Goal: Find specific page/section: Find specific page/section

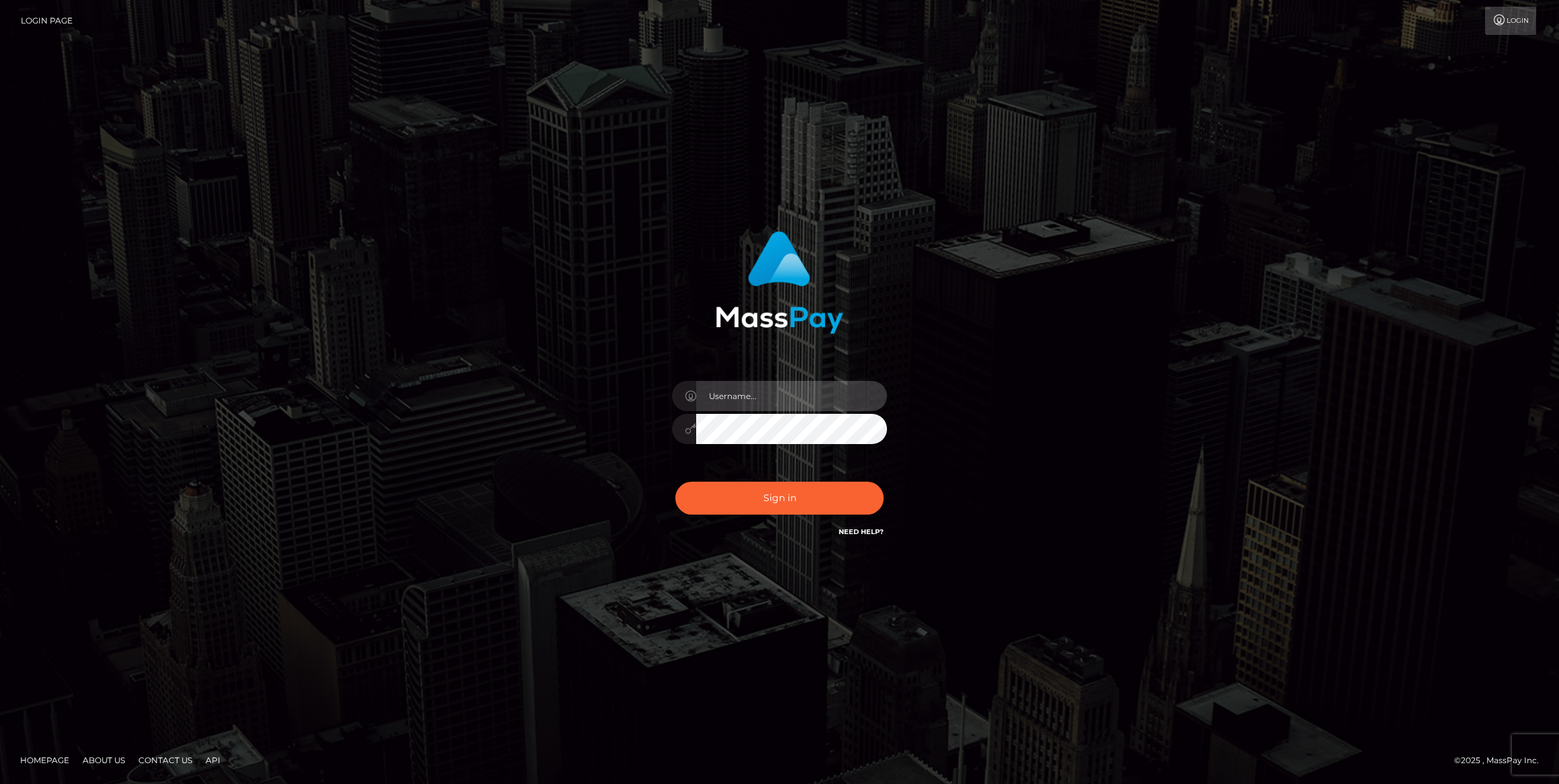
type input "bengreen"
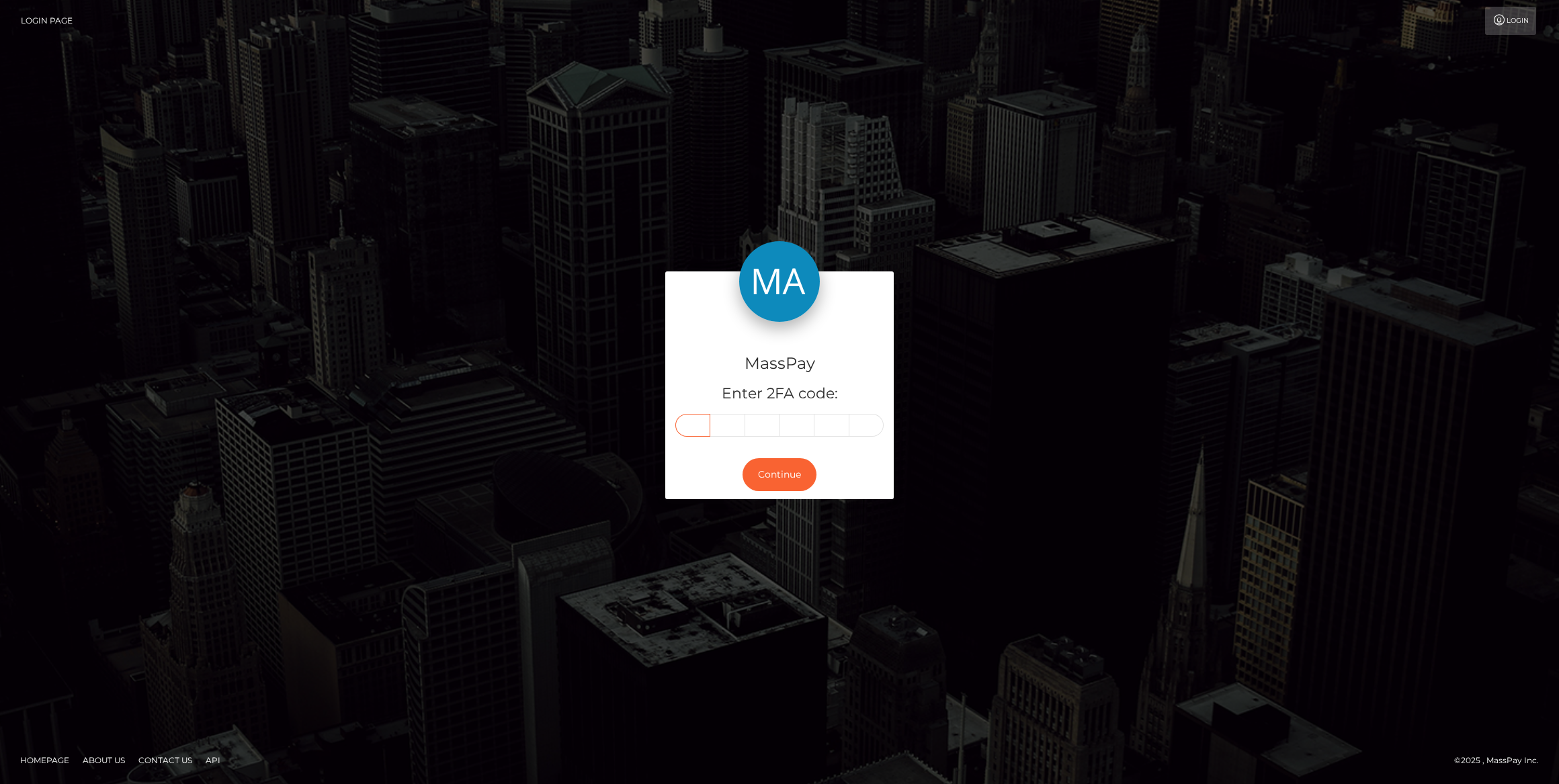
paste input "8"
type input "8"
type input "5"
type input "3"
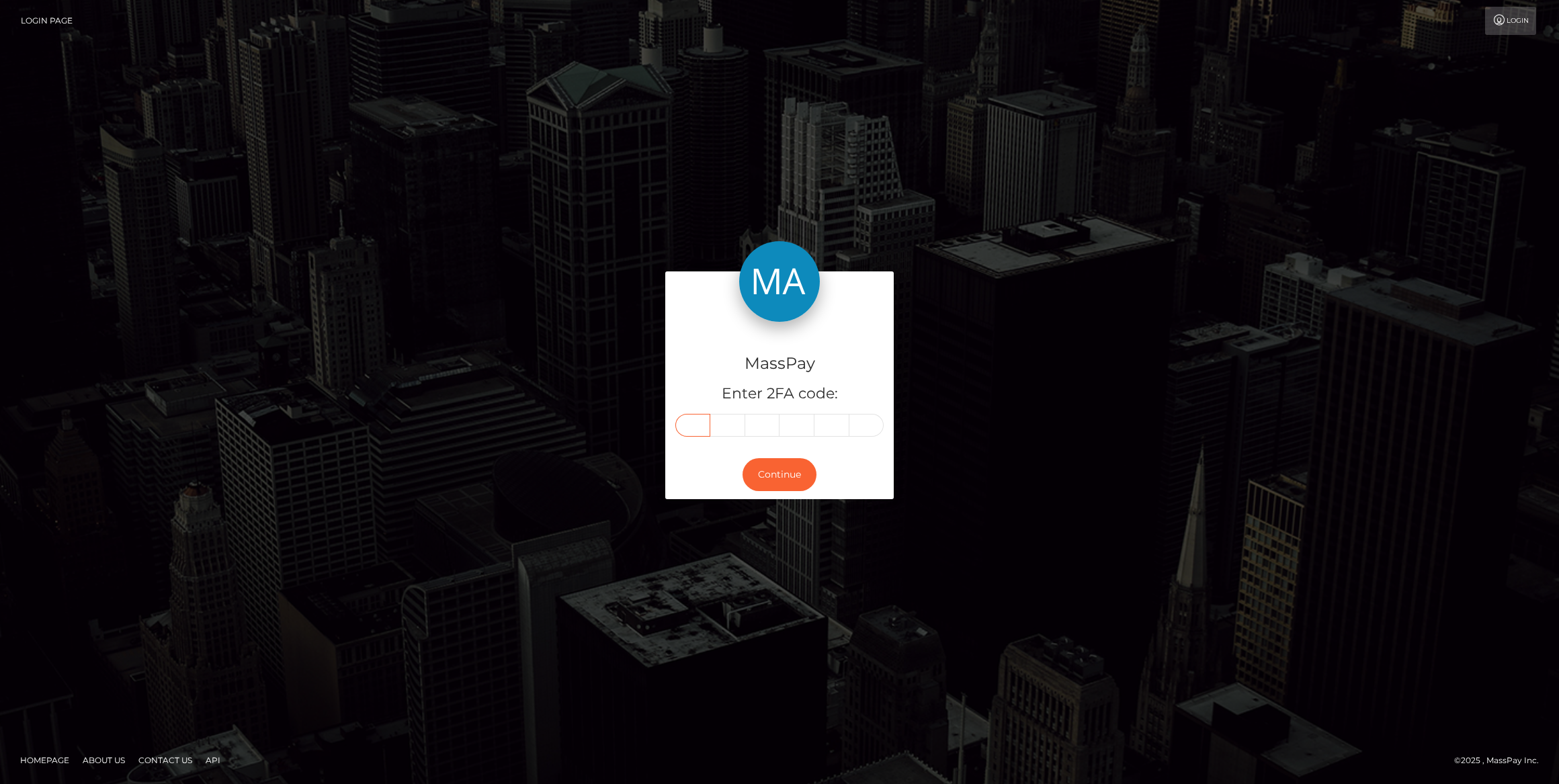
type input "1"
type input "7"
click at [787, 469] on button "Continue" at bounding box center [779, 475] width 74 height 33
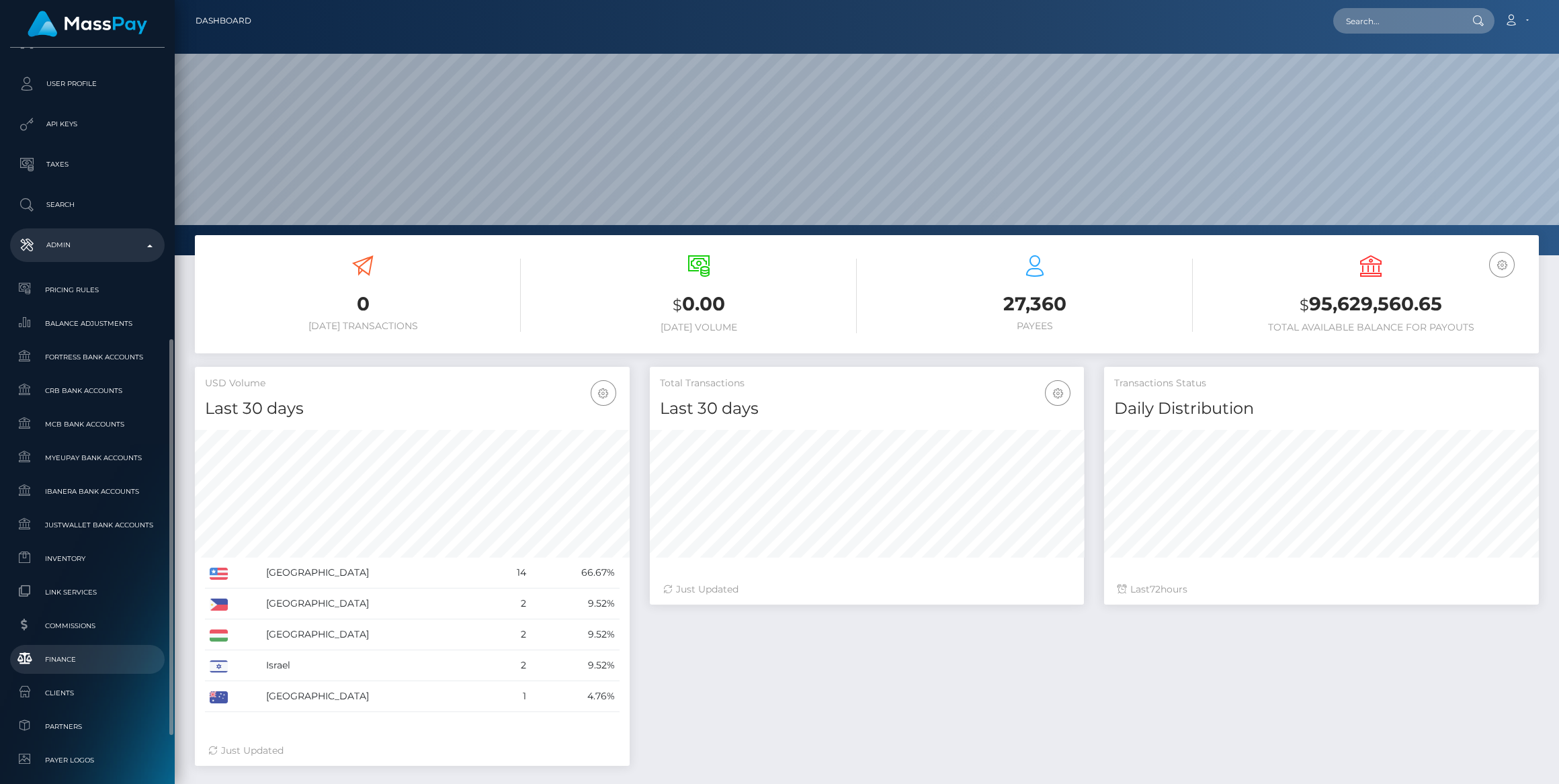
scroll to position [628, 0]
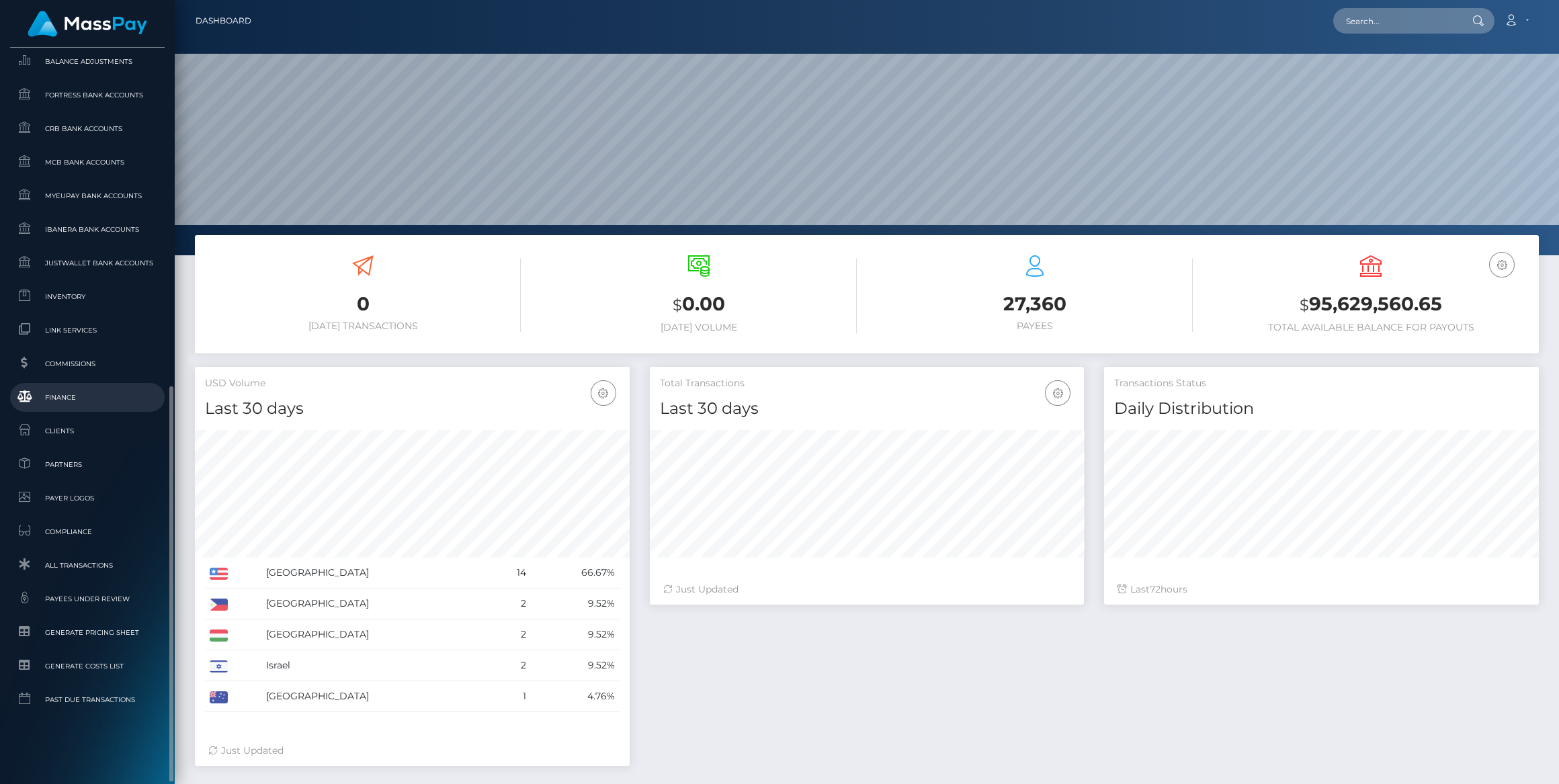
click at [66, 383] on link "Finance" at bounding box center [87, 397] width 155 height 29
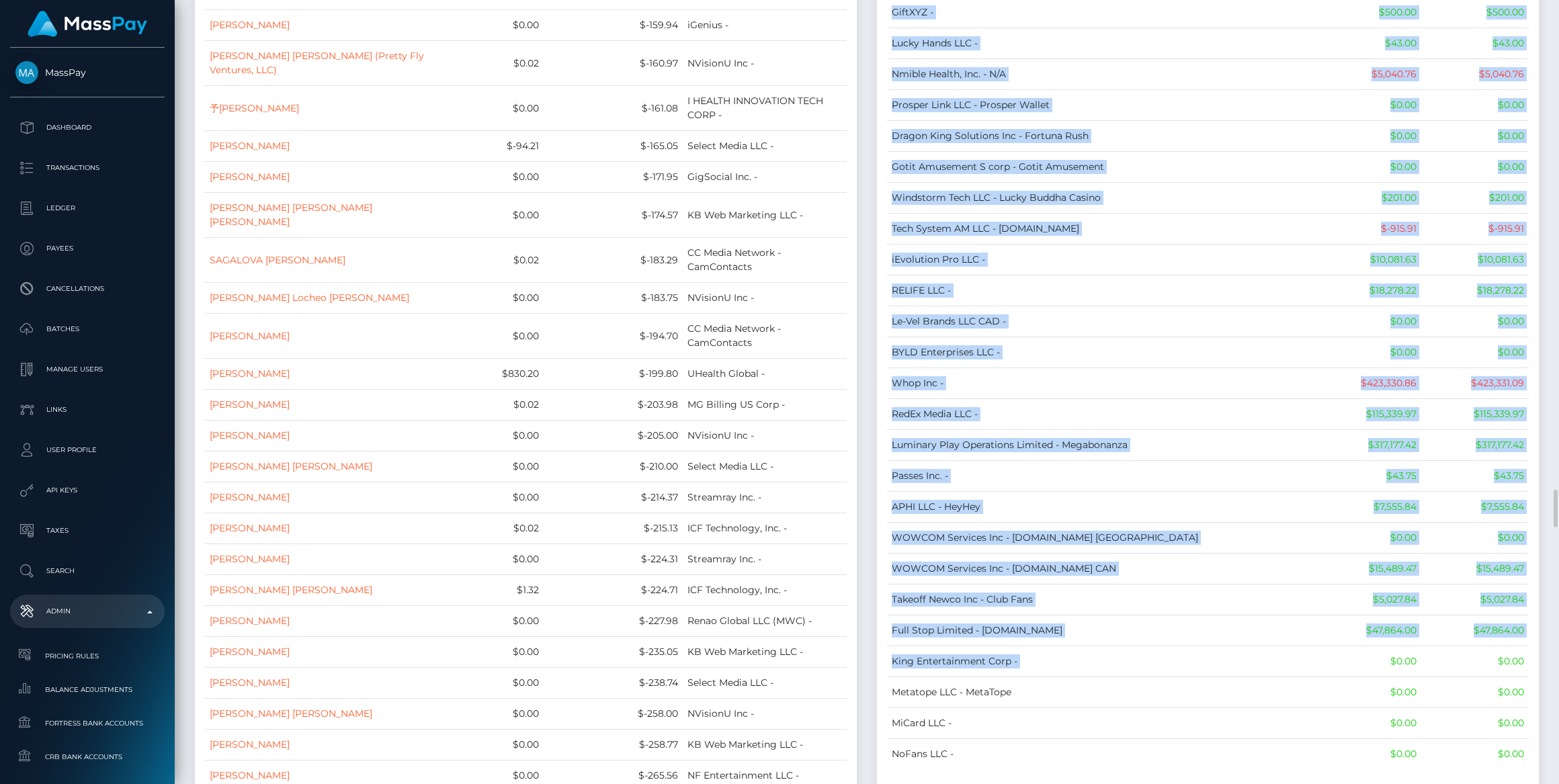
scroll to position [10383, 0]
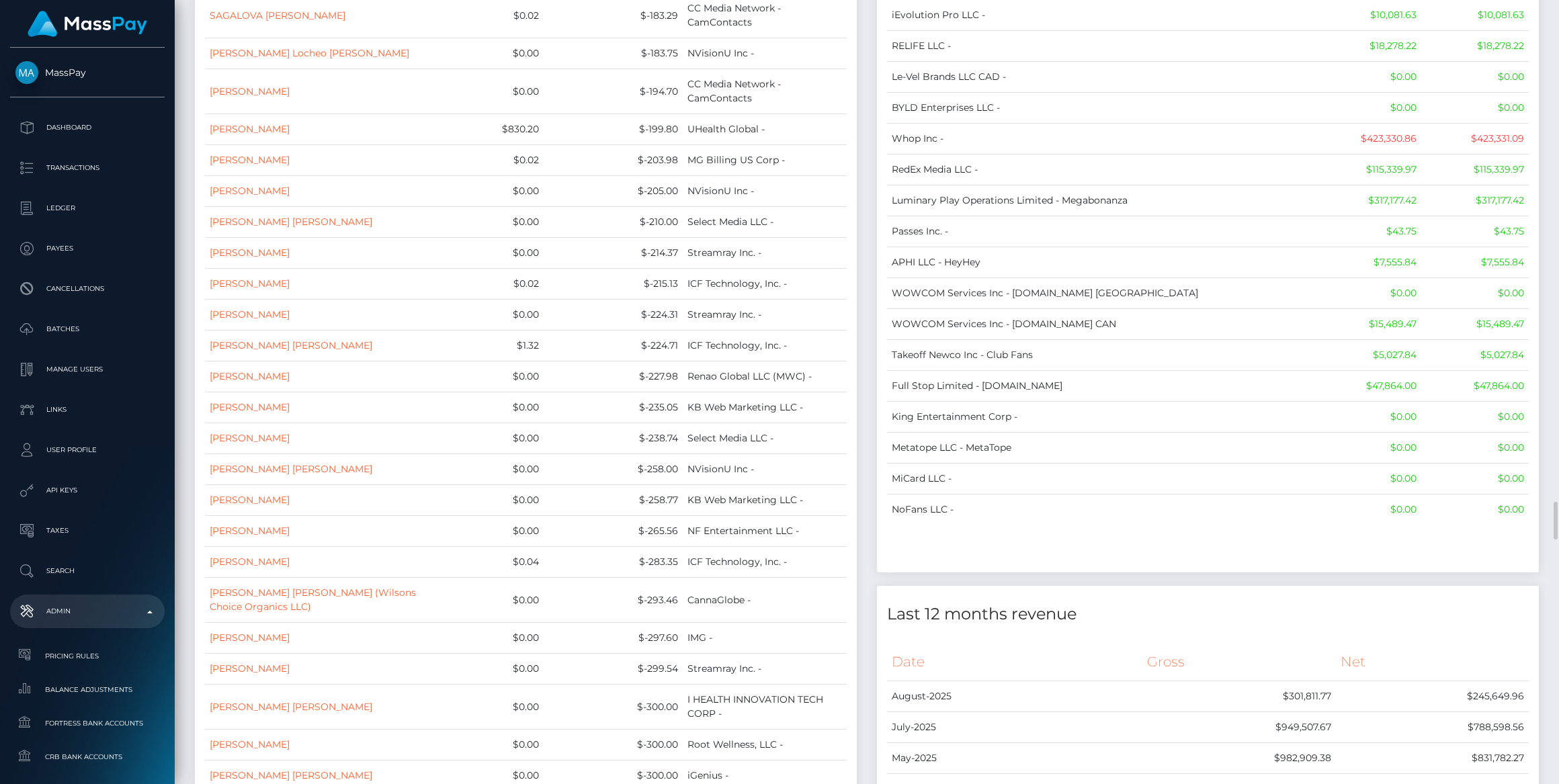
drag, startPoint x: 880, startPoint y: 145, endPoint x: 1536, endPoint y: 368, distance: 692.9
copy div
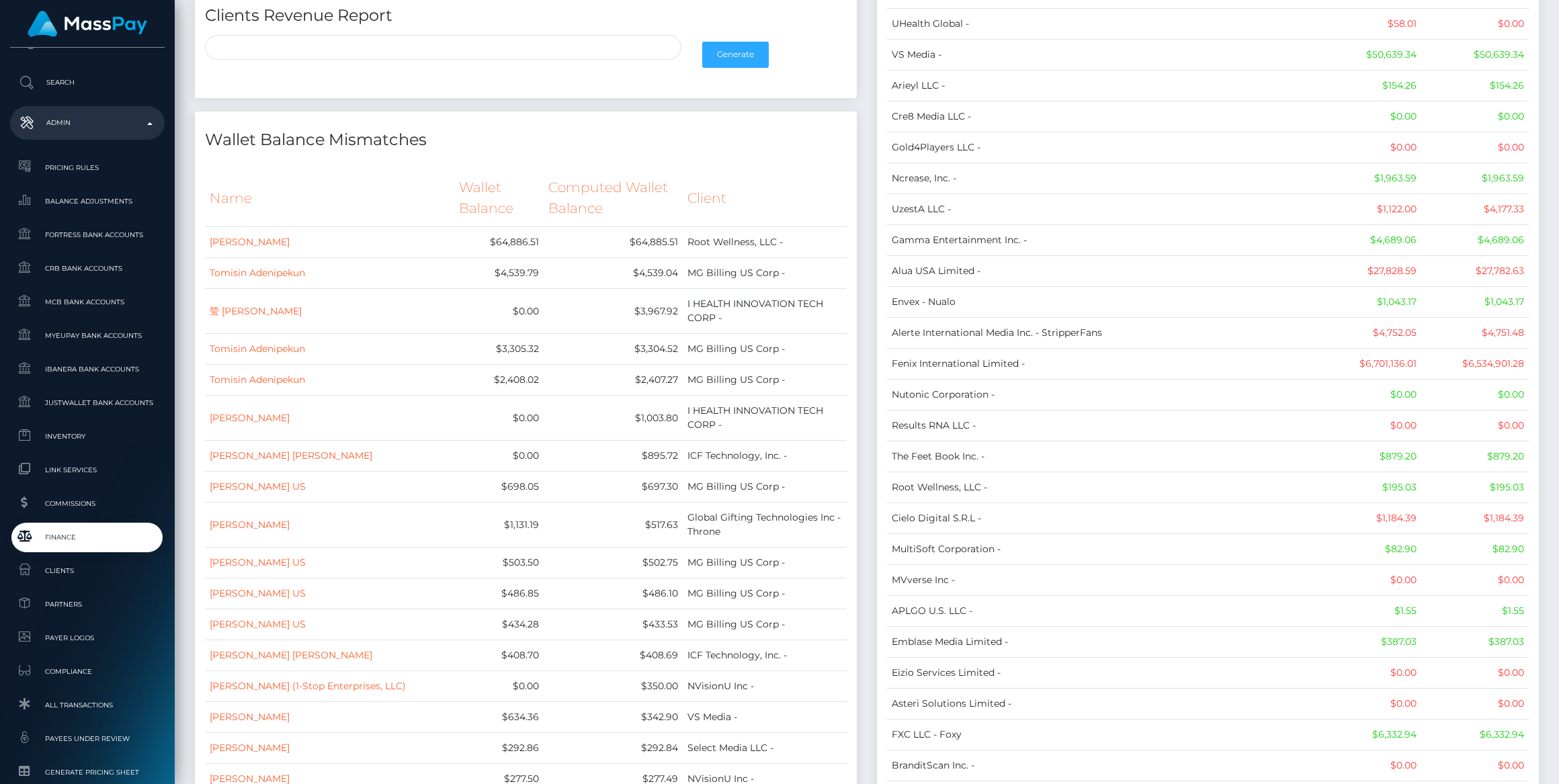
scroll to position [0, 0]
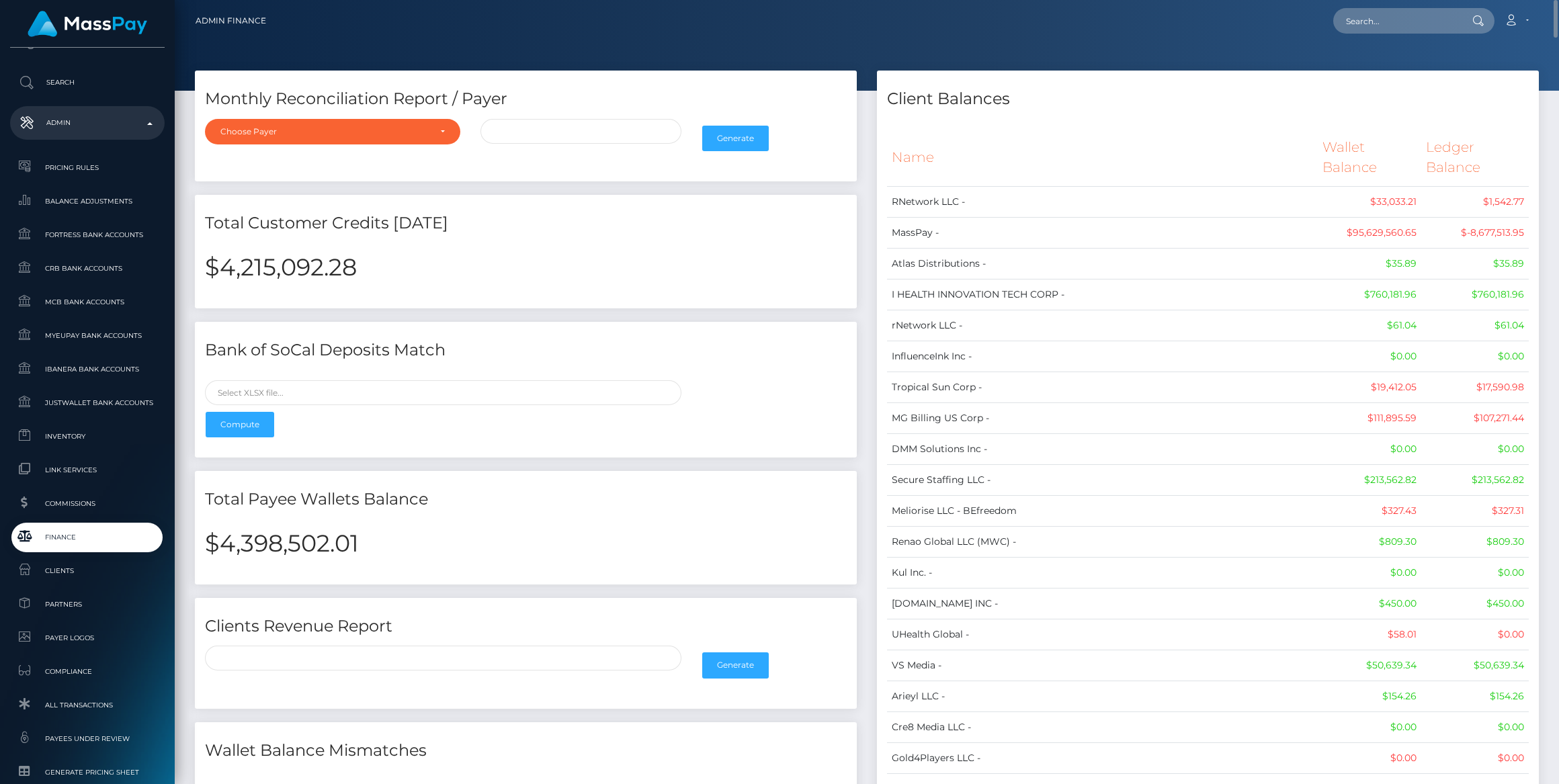
click at [293, 542] on h2 "$4,398,502.01" at bounding box center [525, 544] width 642 height 29
click at [293, 542] on h2 "$4,398,502.01" at bounding box center [525, 544] width 642 height 29
copy h2 "4,398,502.01"
click at [894, 149] on th "Name" at bounding box center [1103, 158] width 431 height 57
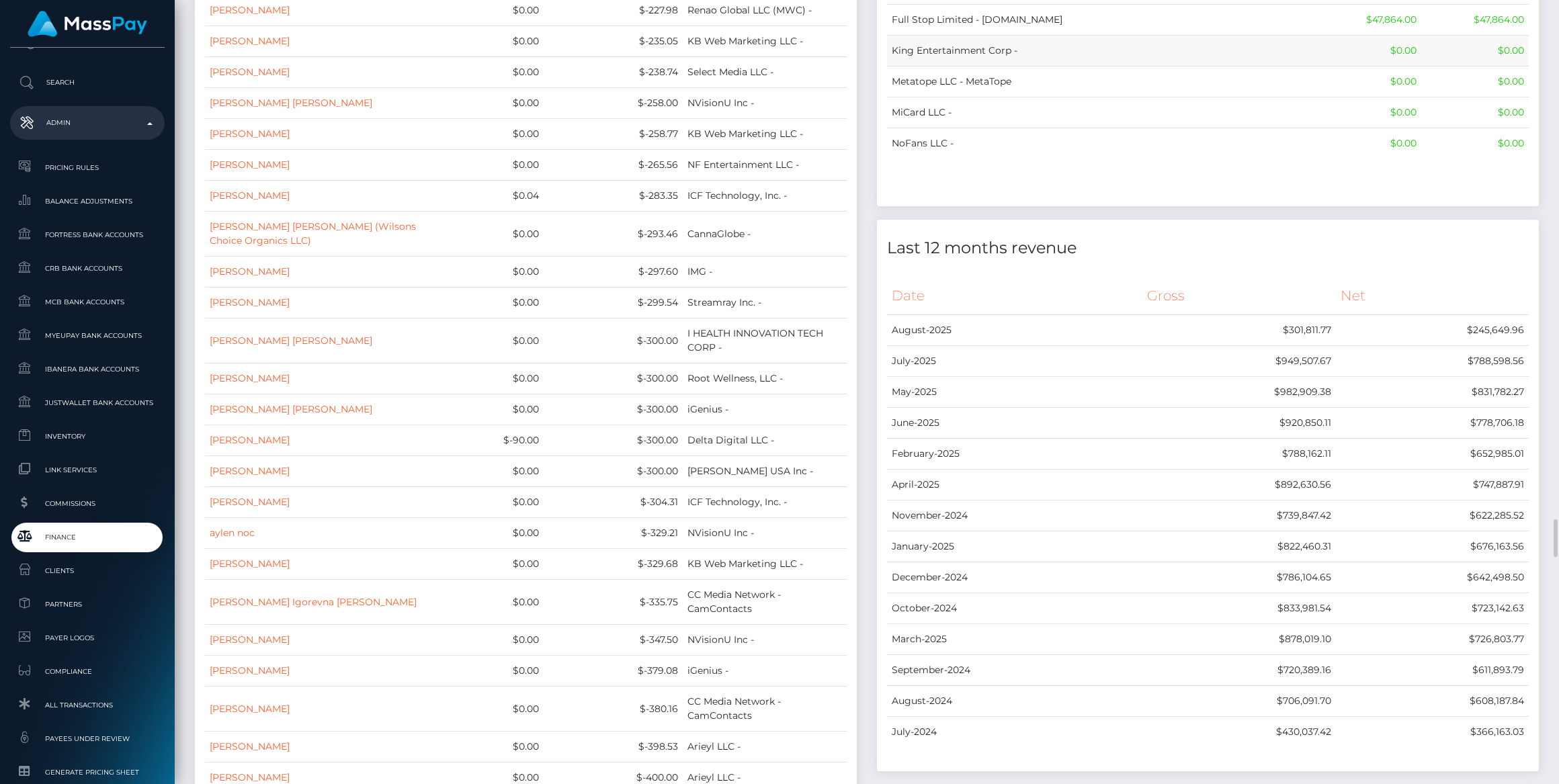
scroll to position [10443, 0]
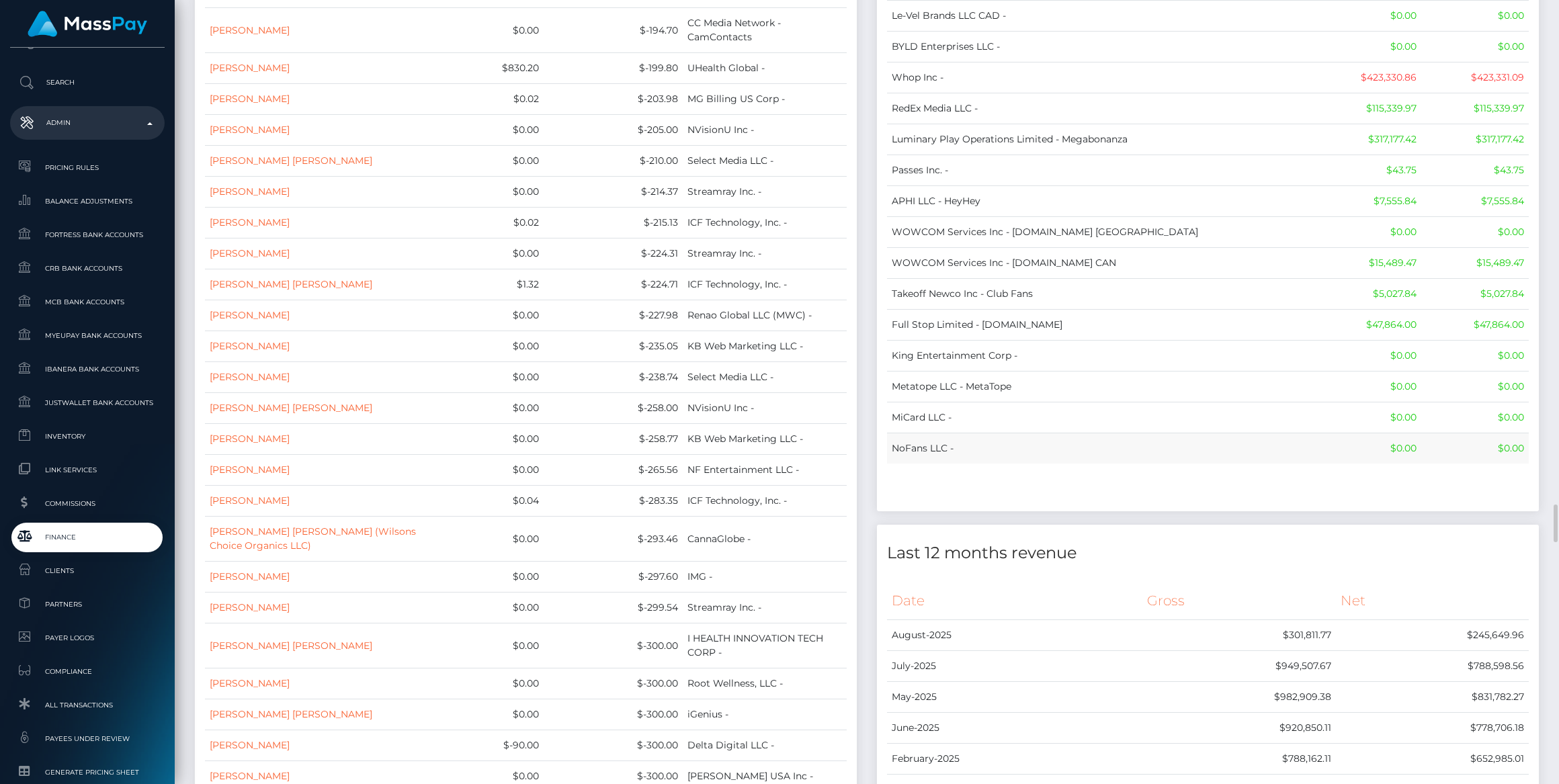
drag, startPoint x: 894, startPoint y: 149, endPoint x: 1519, endPoint y: 305, distance: 644.2
copy table "Name Wallet Balance Ledger Balance RNetwork LLC - $33,033.21 $1,542.77 MassPay …"
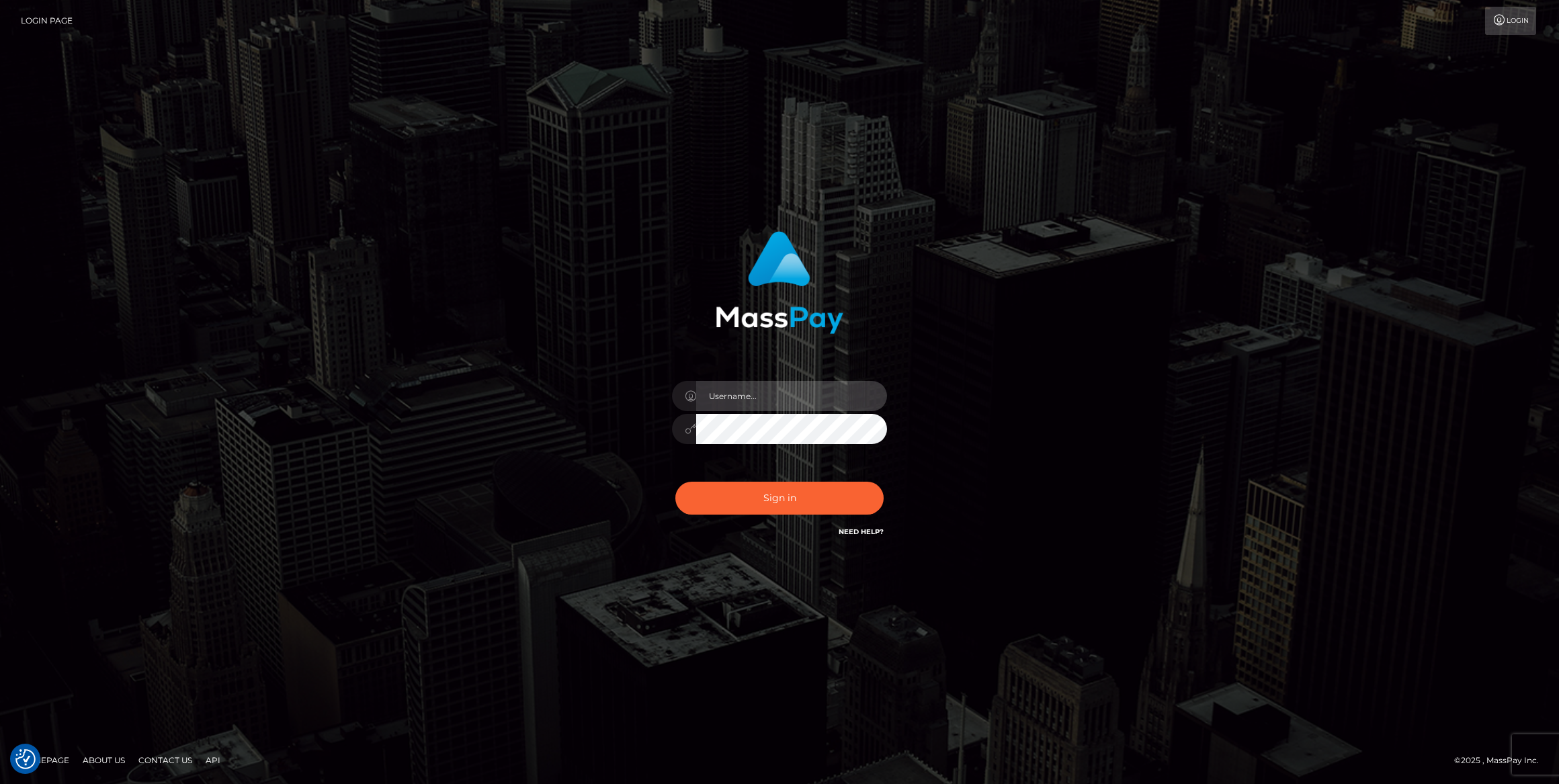
type input "bengreen"
click at [799, 476] on div "Sign in Need Help?" at bounding box center [779, 503] width 235 height 60
click at [803, 485] on div "Sign in Need Help?" at bounding box center [779, 503] width 235 height 60
type input "bengreen"
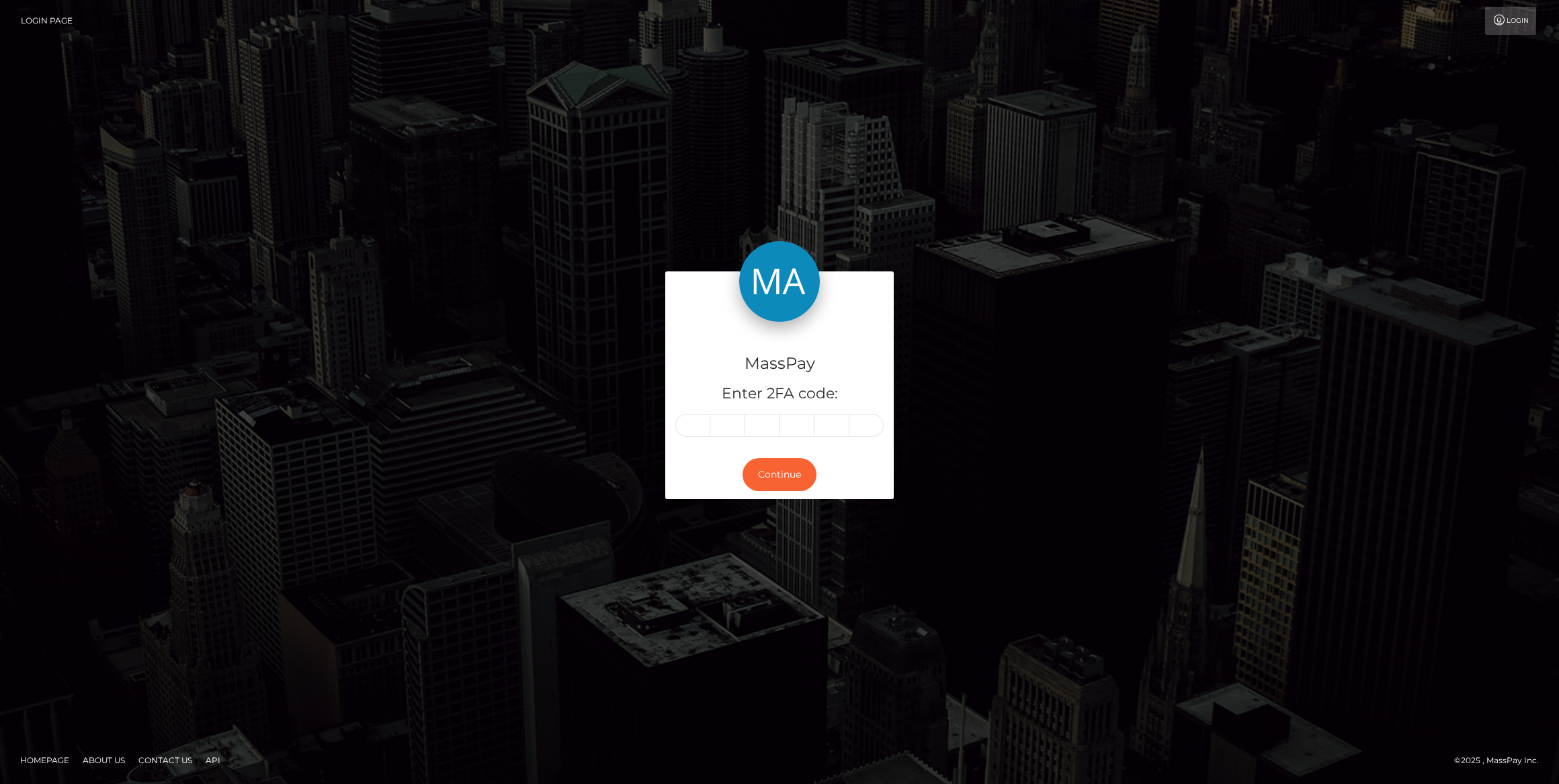
click at [725, 519] on div "MassPay Enter 2FA code: Continue" at bounding box center [779, 392] width 1559 height 443
drag, startPoint x: 675, startPoint y: 413, endPoint x: 604, endPoint y: 487, distance: 102.6
click at [600, 491] on div "MassPay Enter 2FA code: Continue" at bounding box center [779, 392] width 766 height 241
drag, startPoint x: 700, startPoint y: 411, endPoint x: 694, endPoint y: 431, distance: 20.9
click at [694, 431] on input "text" at bounding box center [693, 425] width 35 height 23
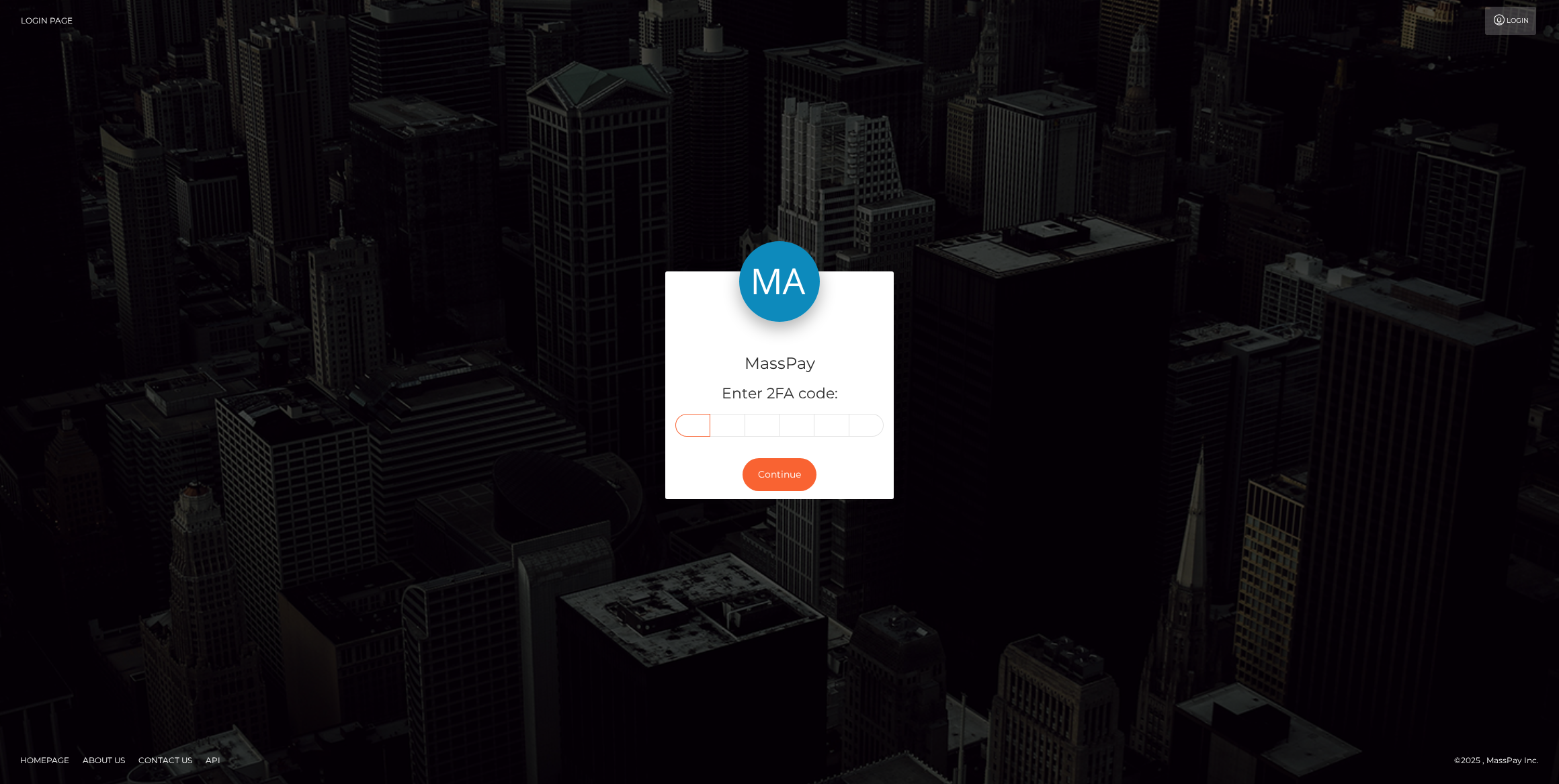
paste input "0"
type input "0"
type input "6"
type input "4"
type input "5"
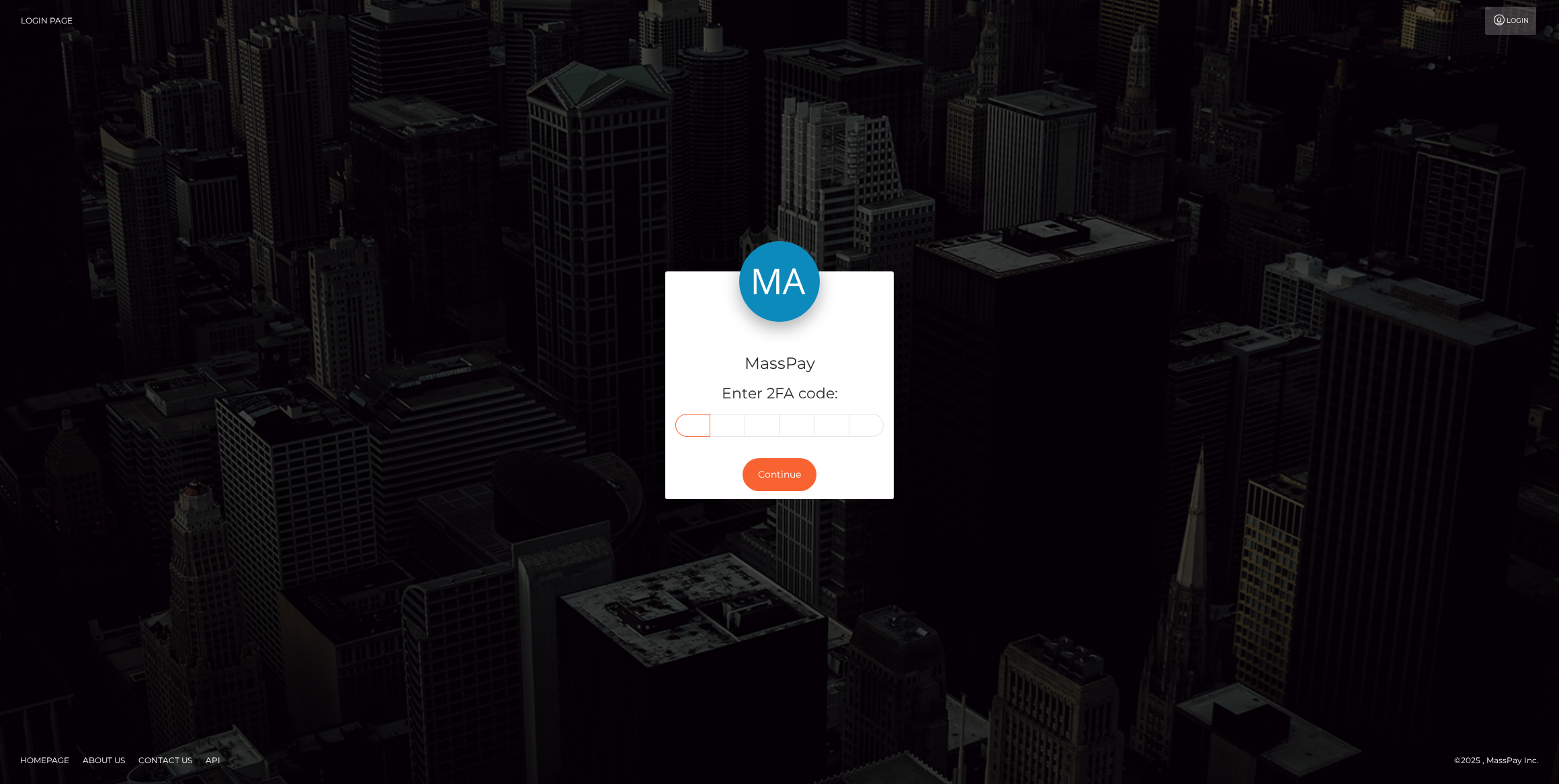
type input "2"
type input "1"
click at [767, 473] on button "Continue" at bounding box center [779, 475] width 74 height 33
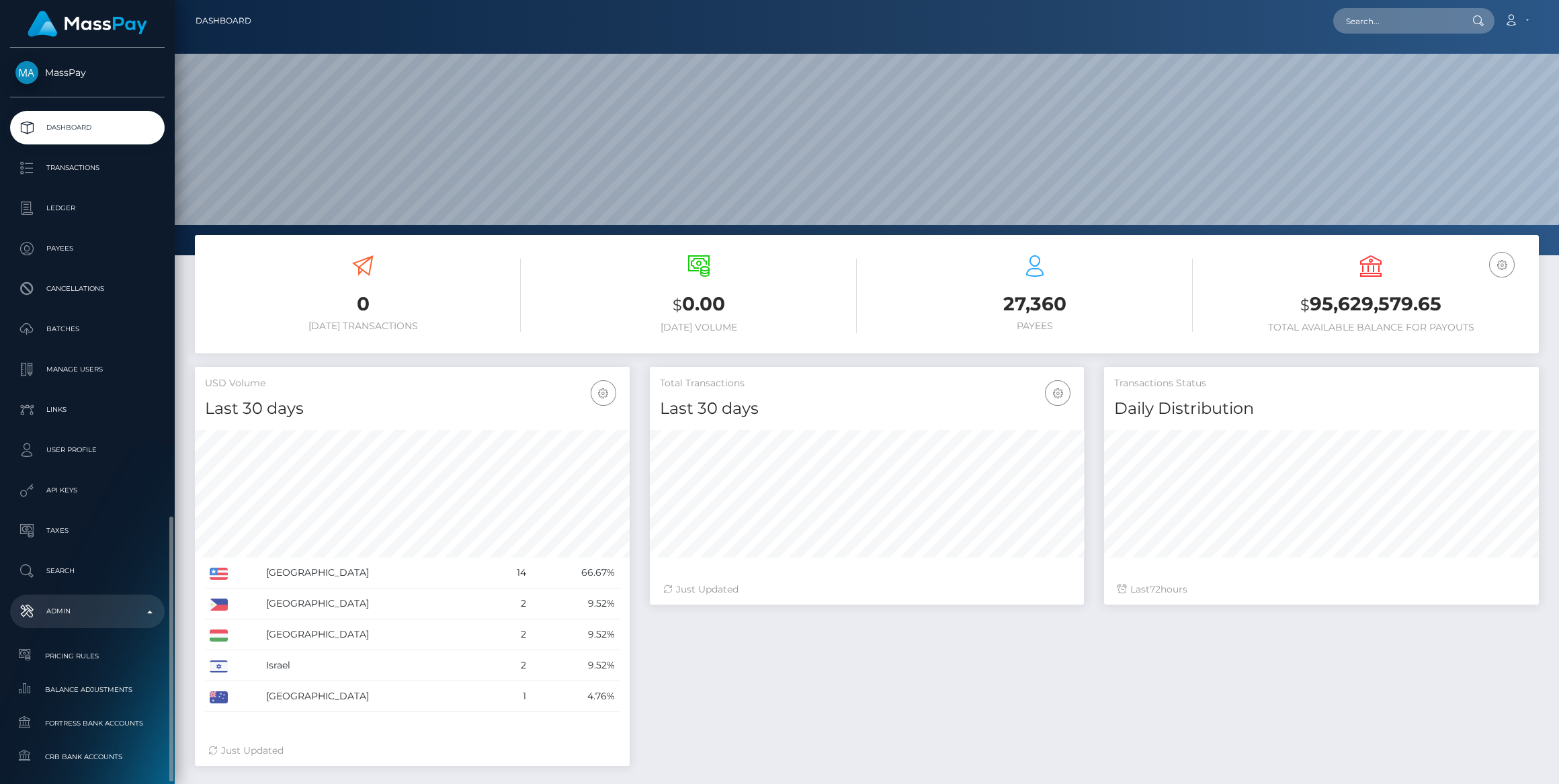
scroll to position [237, 434]
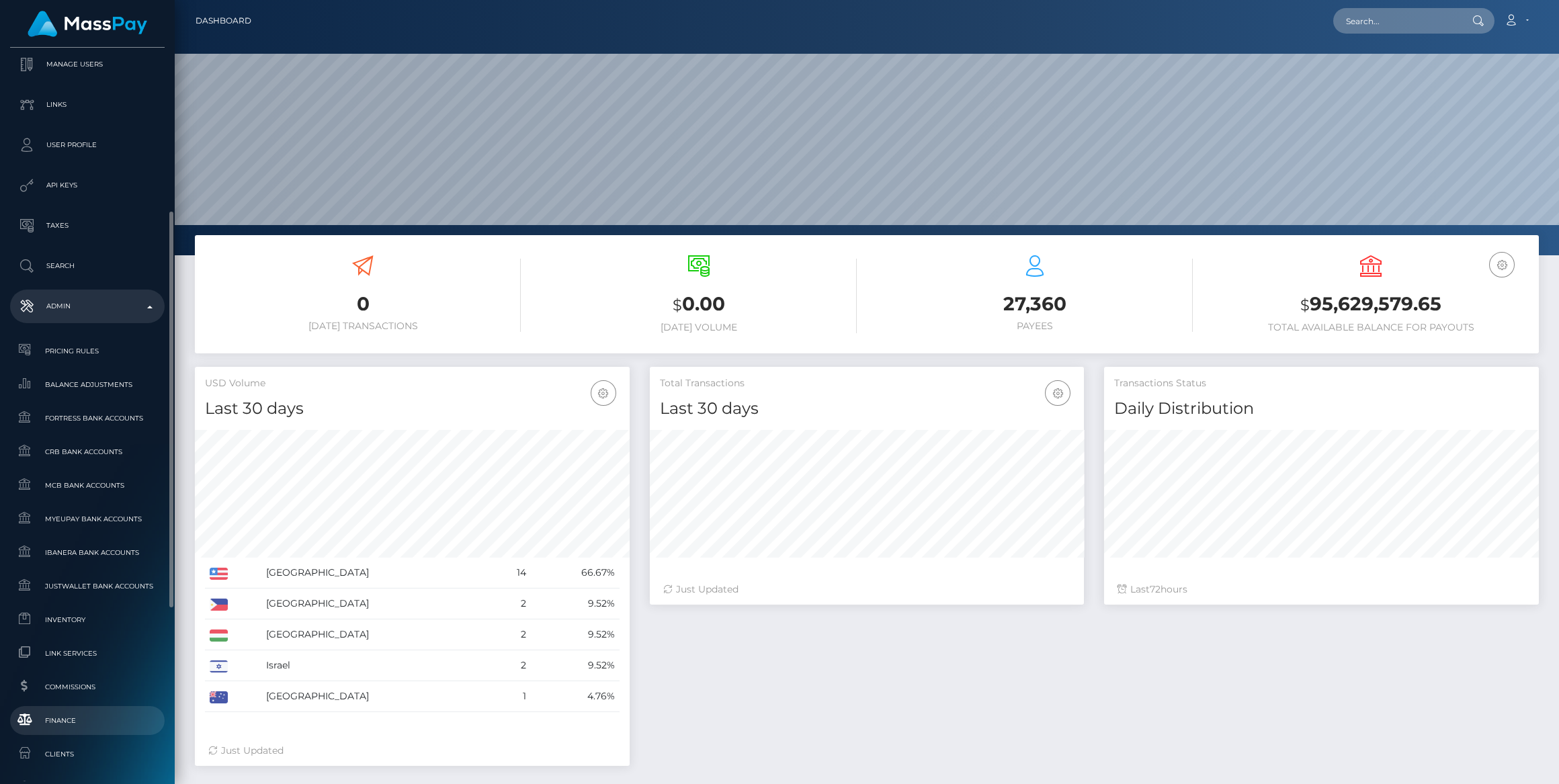
click at [95, 713] on span "Finance" at bounding box center [88, 720] width 144 height 16
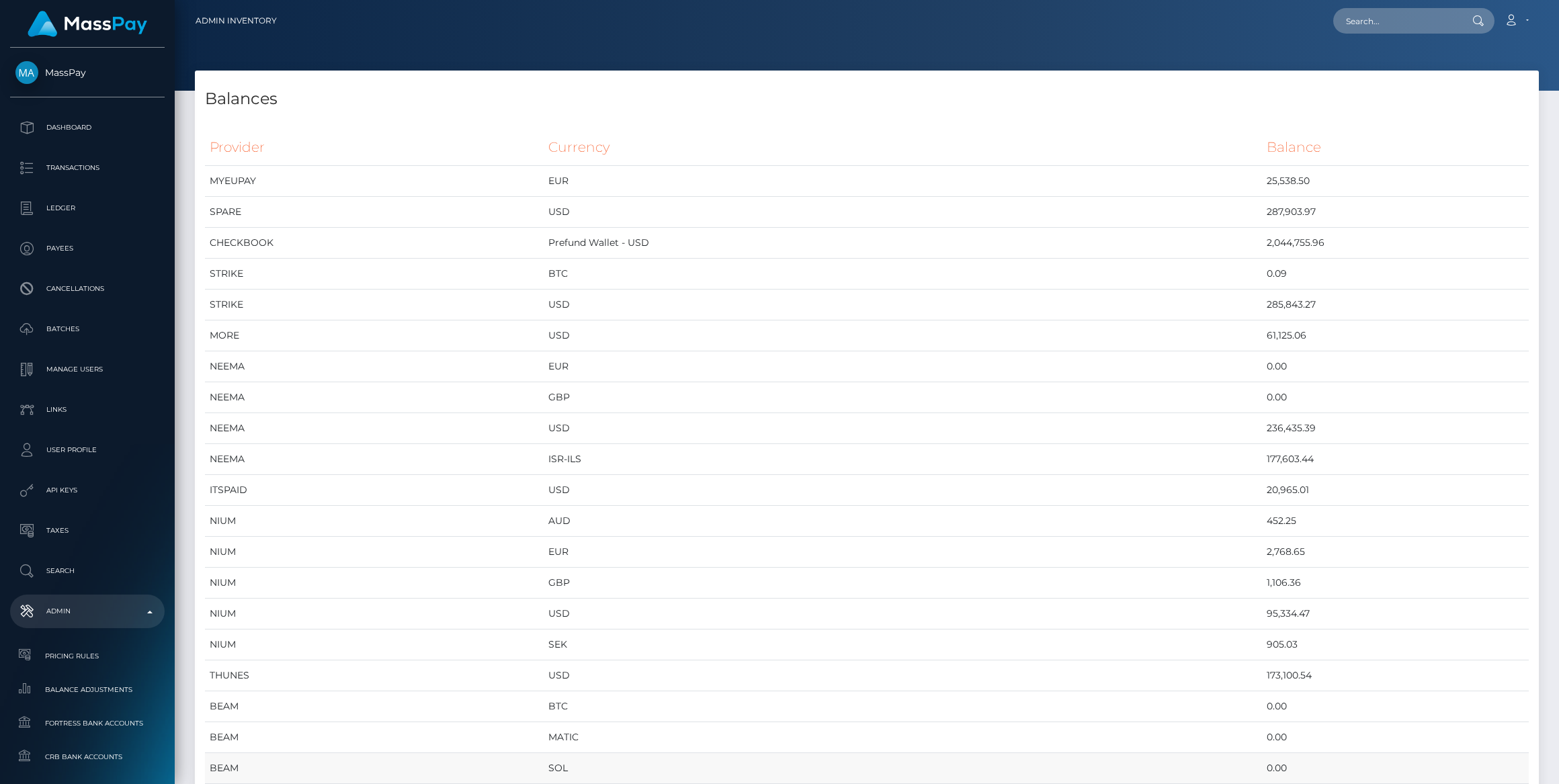
scroll to position [122, 0]
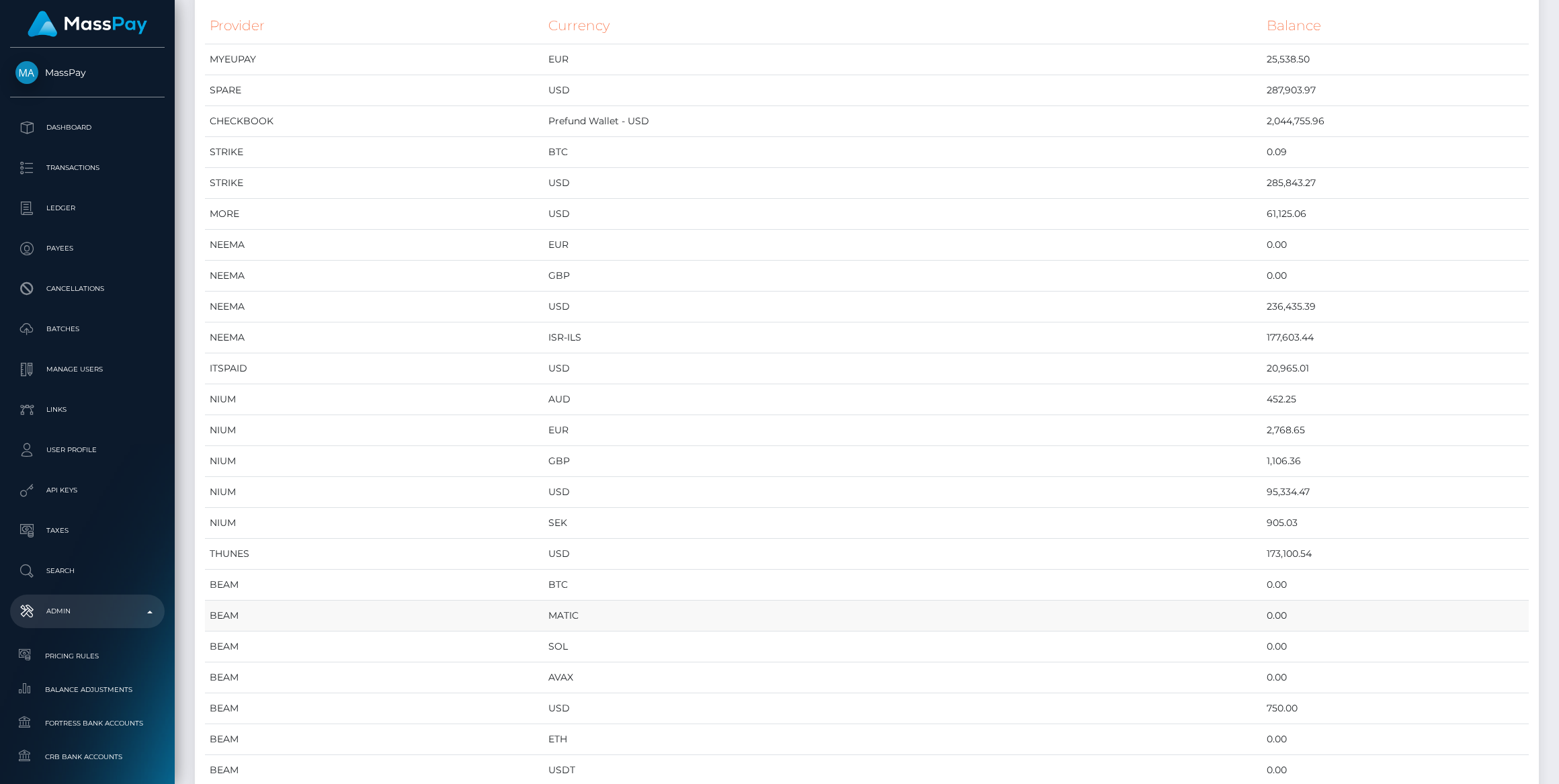
drag, startPoint x: 215, startPoint y: 143, endPoint x: 1019, endPoint y: 616, distance: 932.8
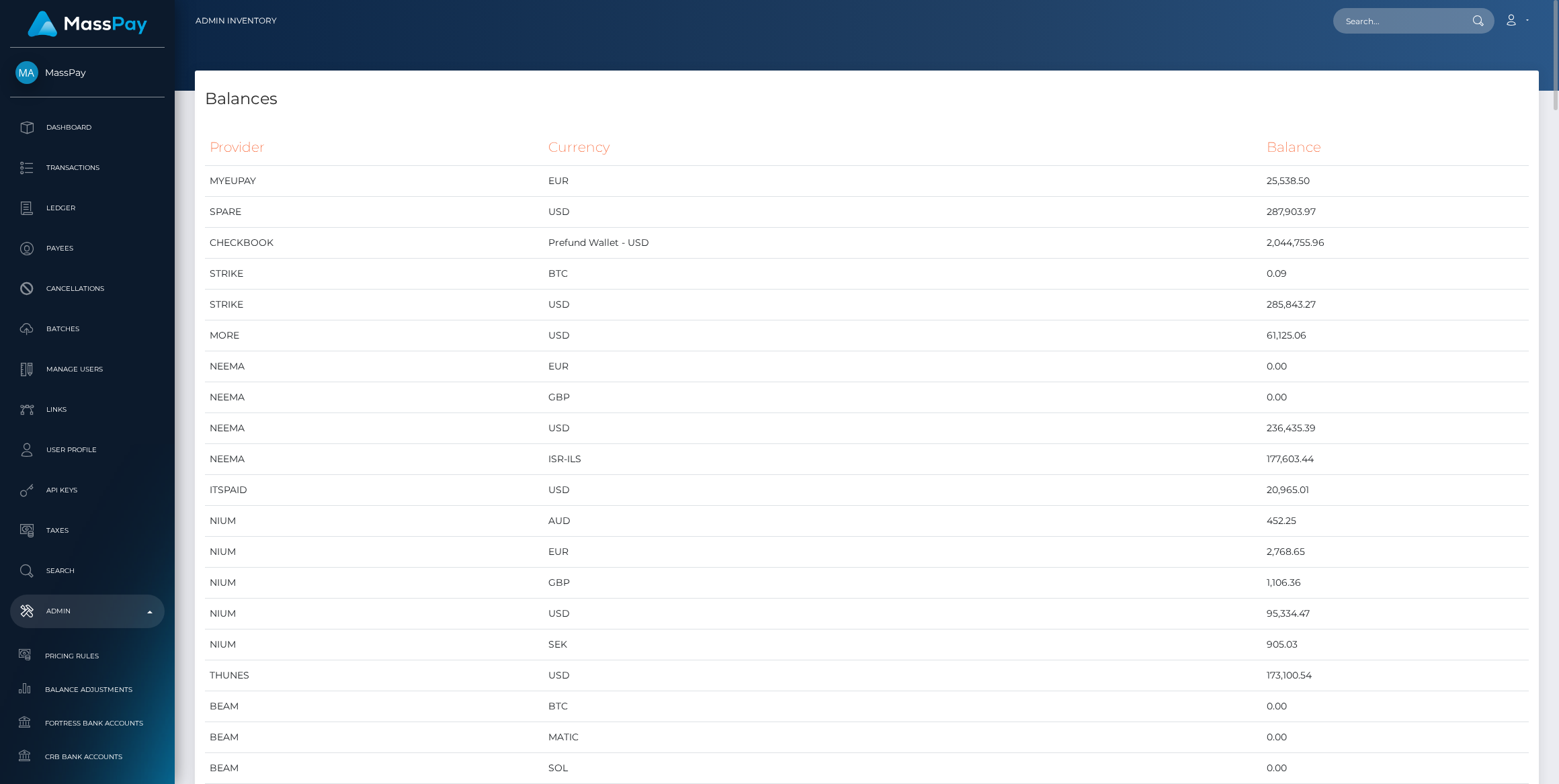
click at [219, 147] on th "Provider" at bounding box center [374, 147] width 339 height 37
click at [213, 146] on th "Provider" at bounding box center [374, 147] width 339 height 37
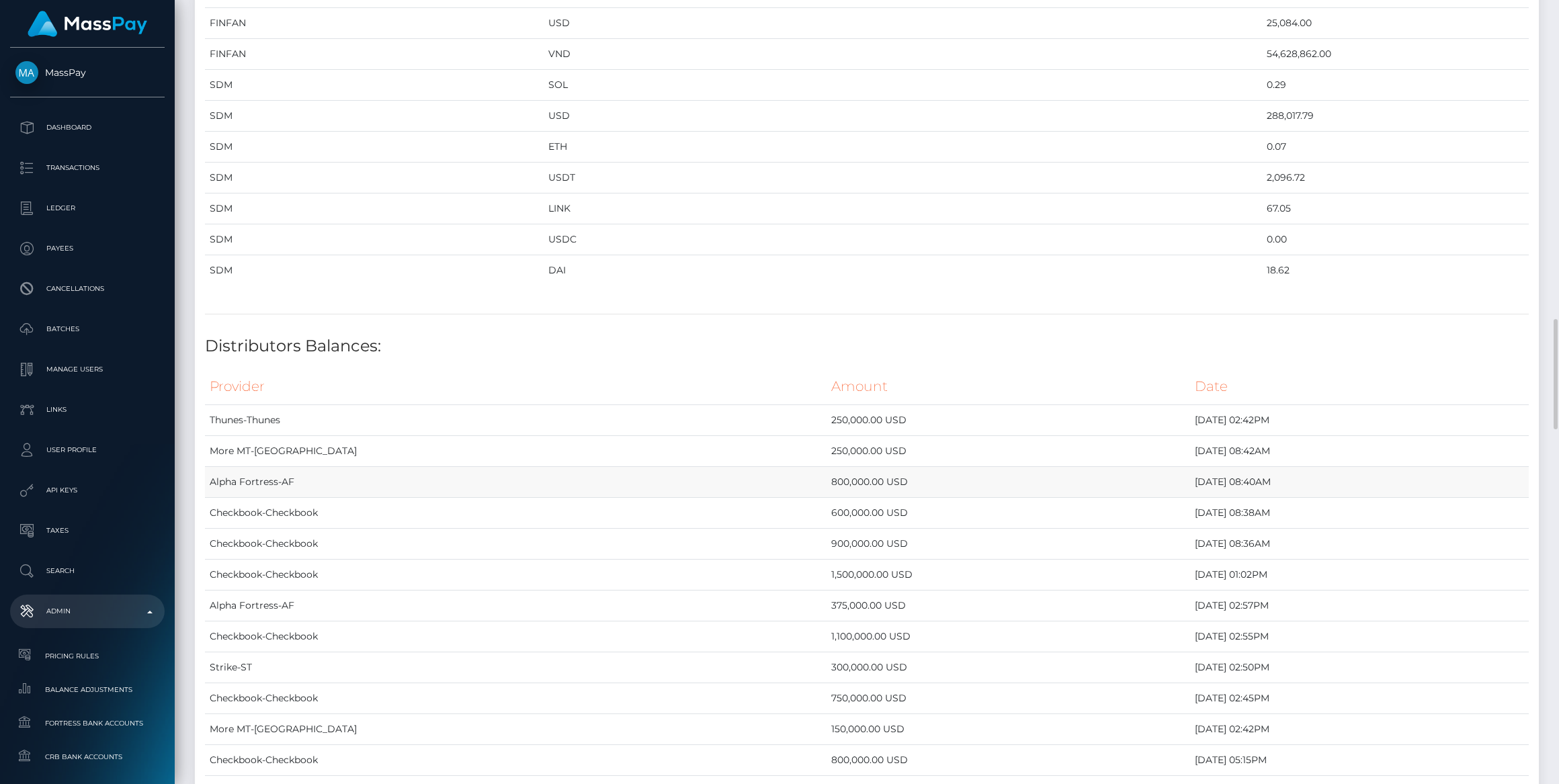
scroll to position [2198, 0]
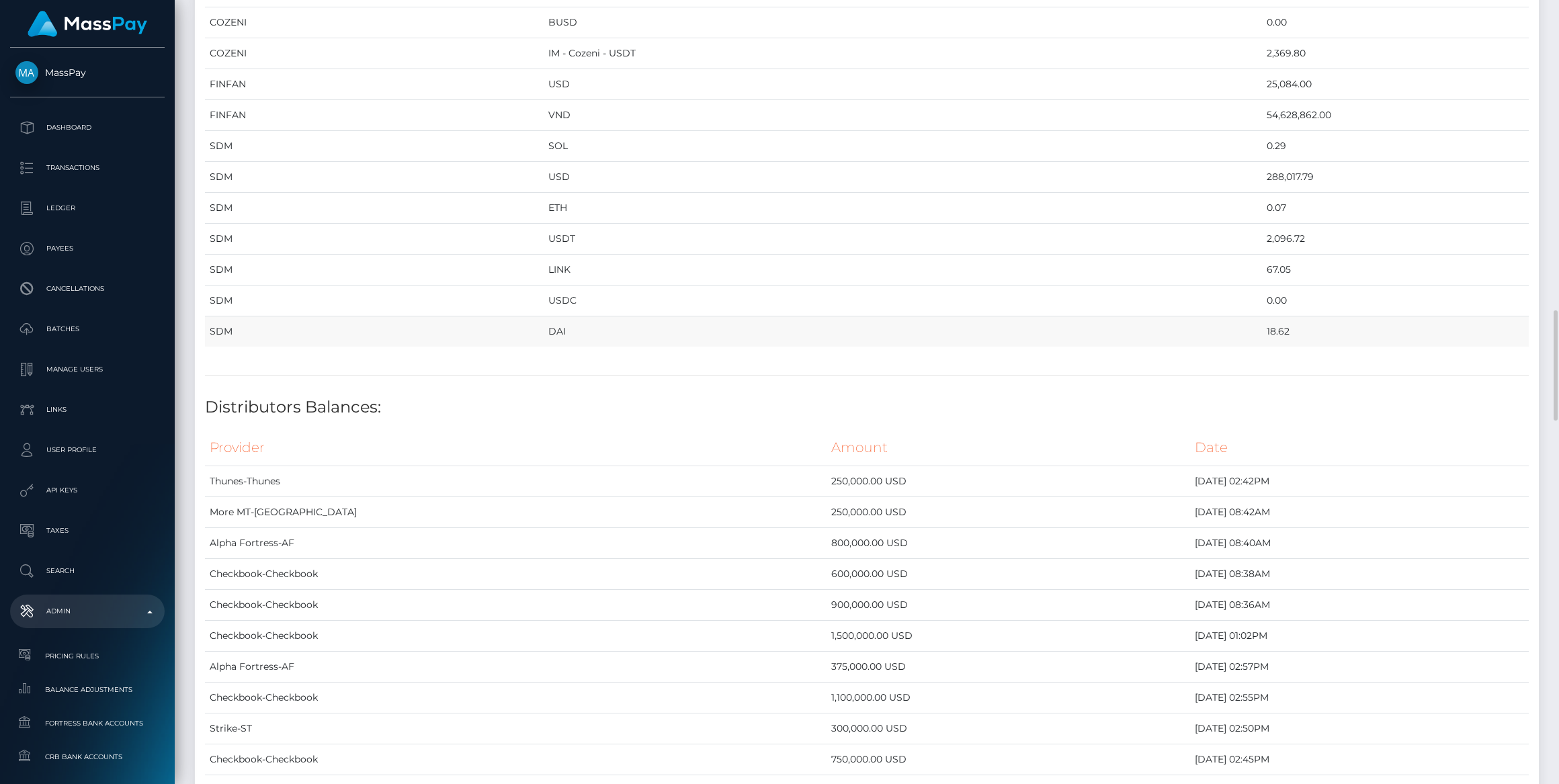
drag, startPoint x: 212, startPoint y: 146, endPoint x: 1227, endPoint y: 311, distance: 1028.3
copy table "Provider Currency Balance MYEUPAY EUR 25,538.50 SPARE USD 287,903.97 CHECKBOOK …"
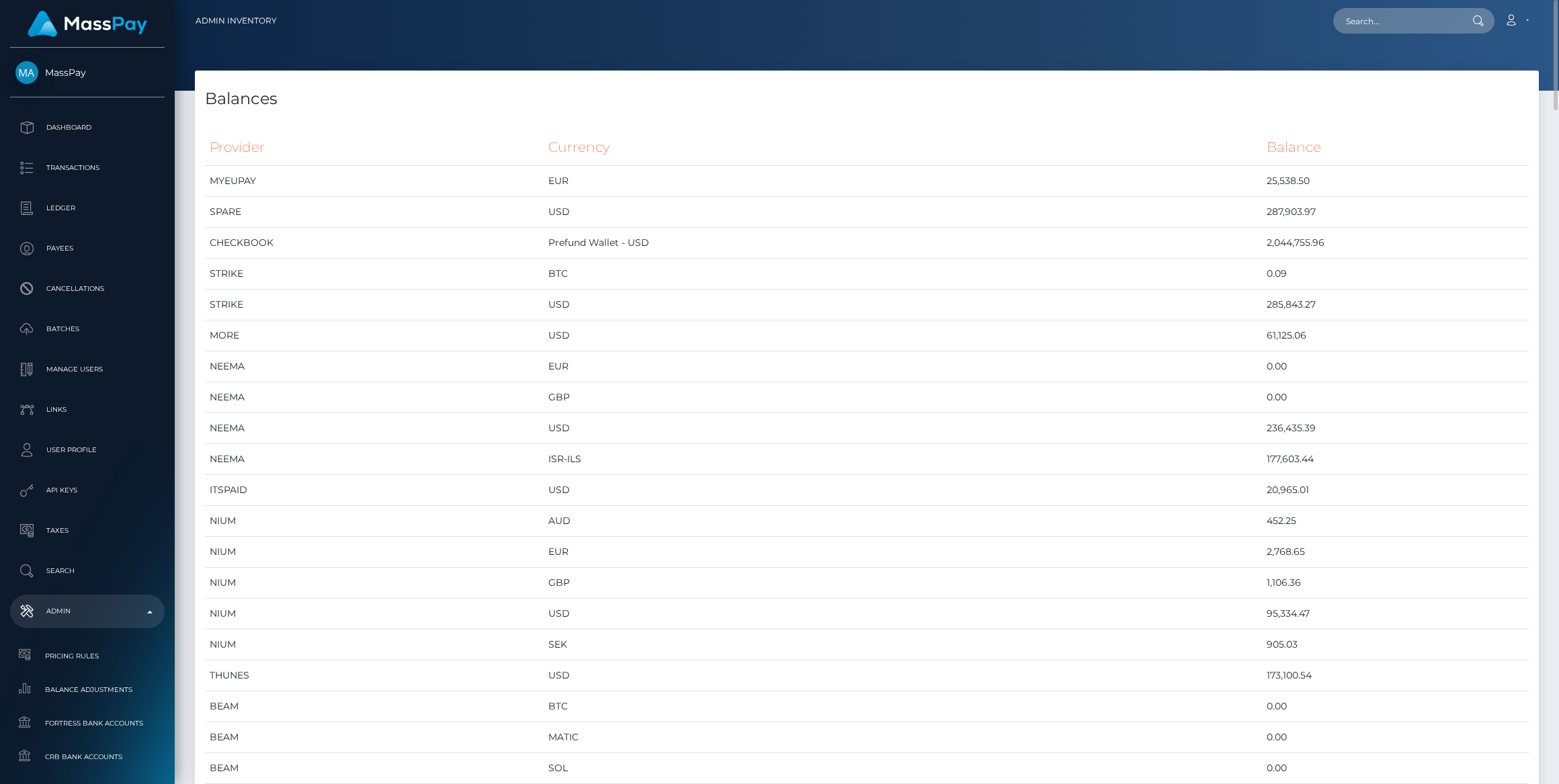
scroll to position [5405, 1344]
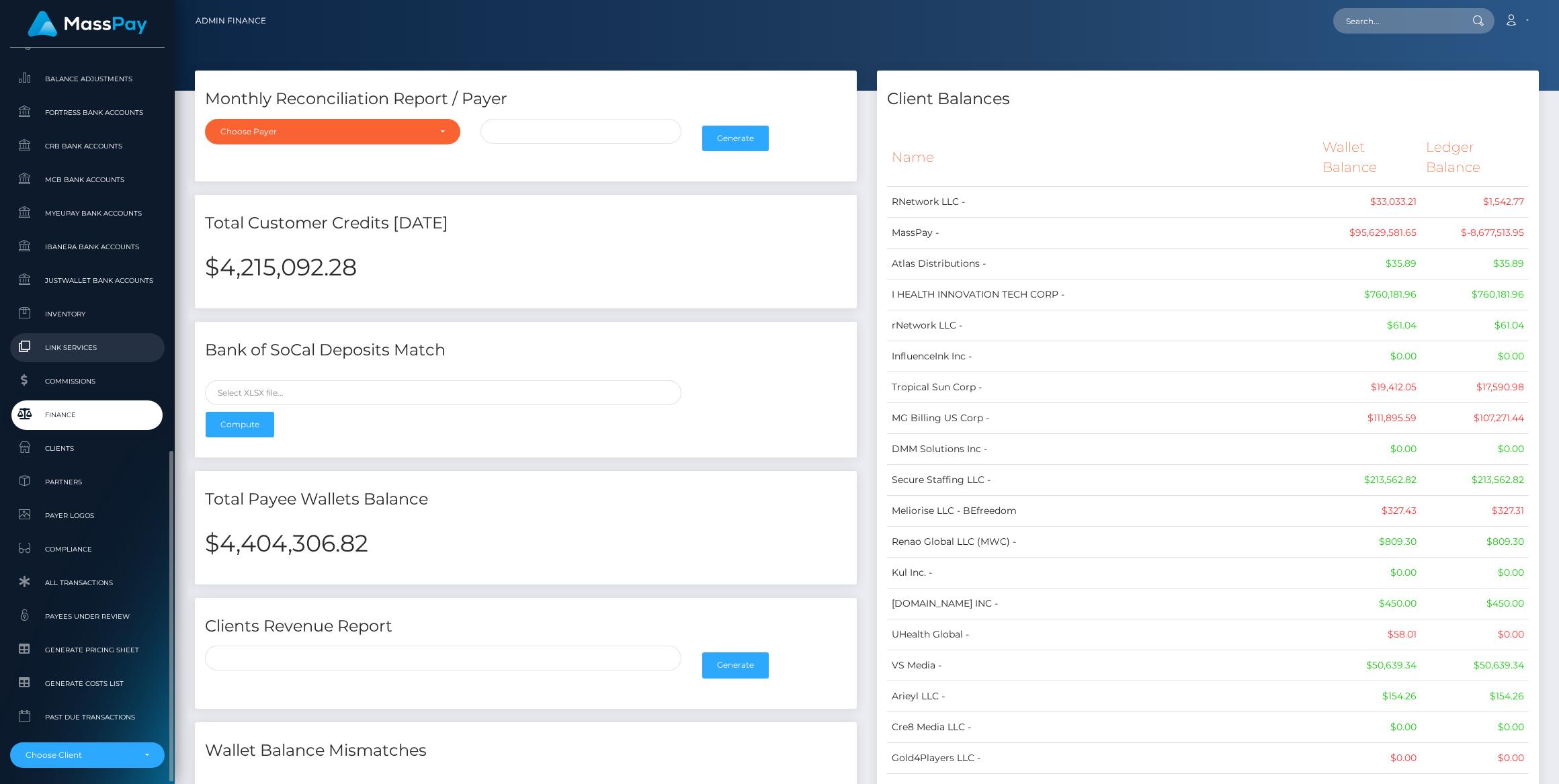
scroll to position [665, 0]
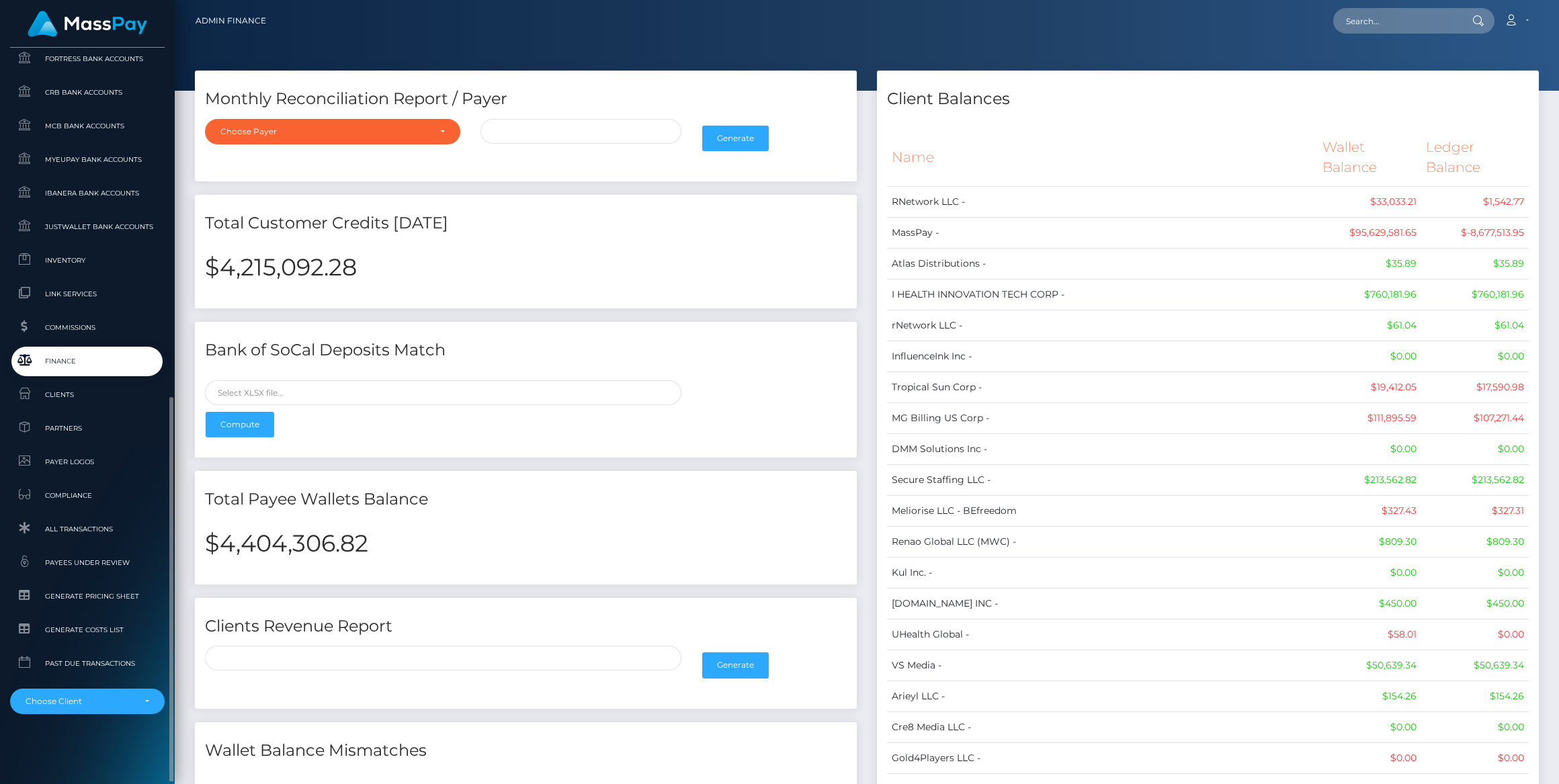
click at [85, 375] on link "Finance" at bounding box center [87, 361] width 155 height 29
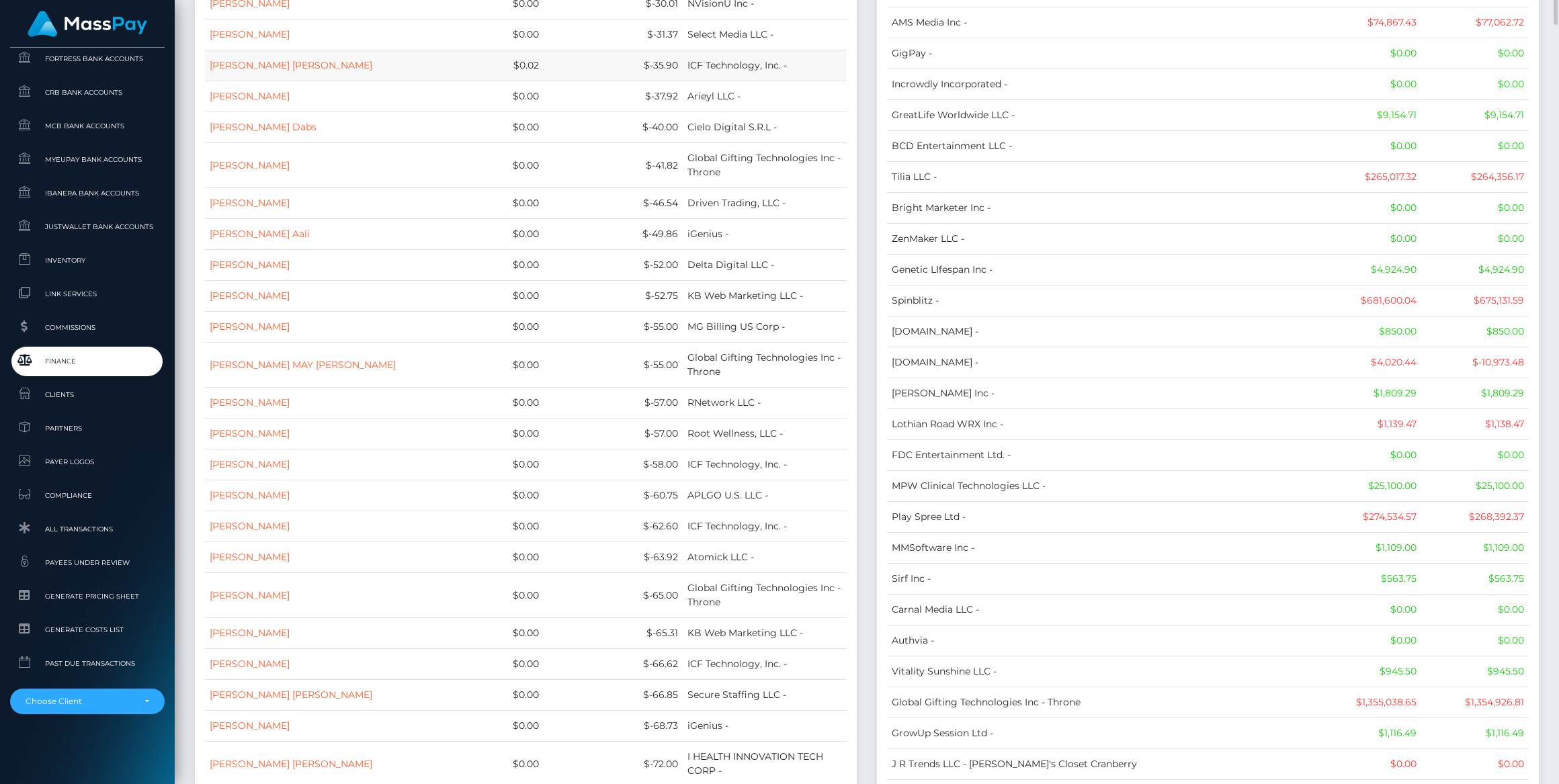
scroll to position [7322, 0]
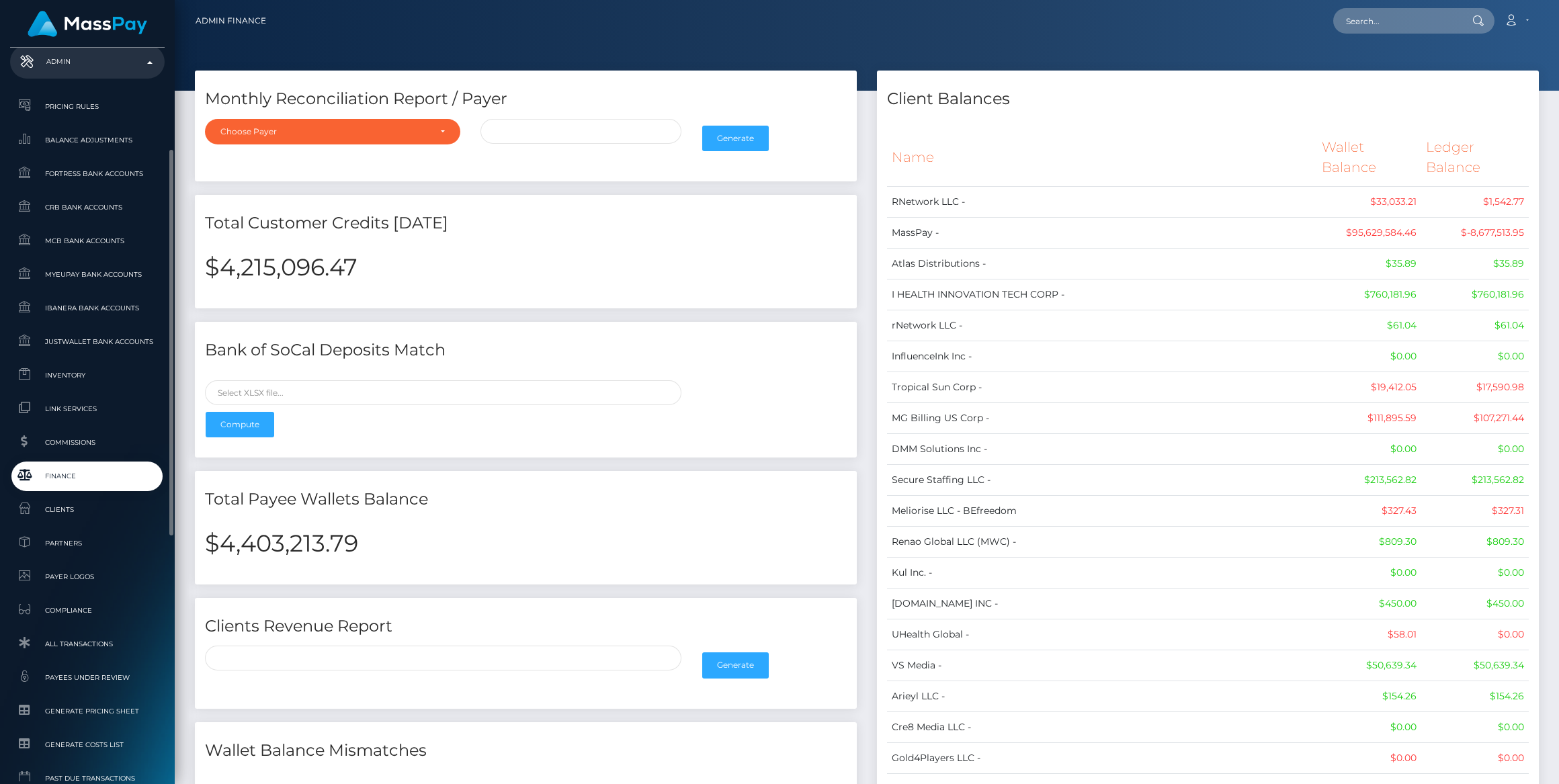
scroll to position [665, 0]
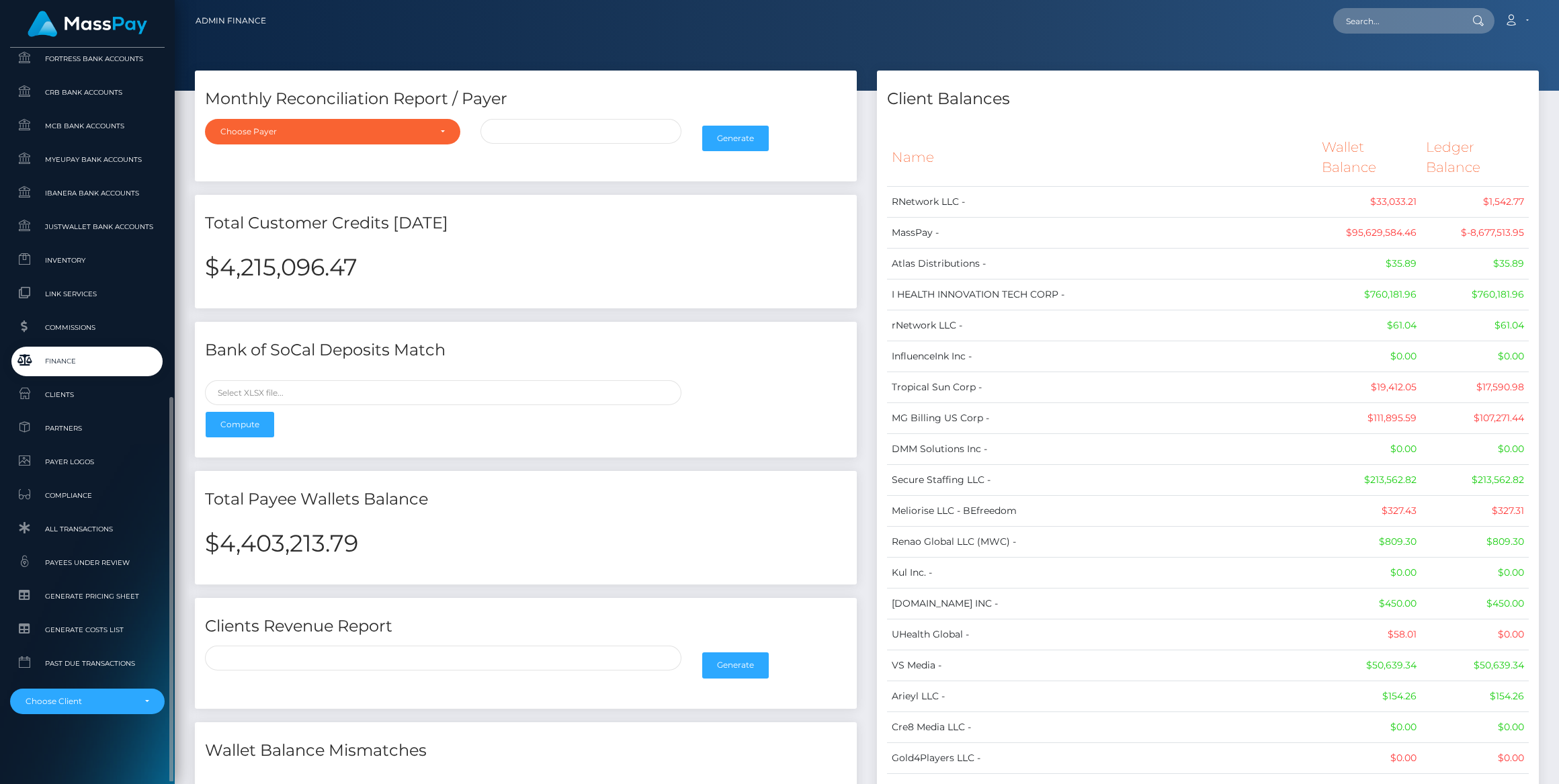
click at [120, 715] on div "MassPay Dashboard Transactions Ledger Payees Cancellations" at bounding box center [87, 415] width 175 height 734
click at [122, 708] on div "Choose Client" at bounding box center [87, 701] width 155 height 26
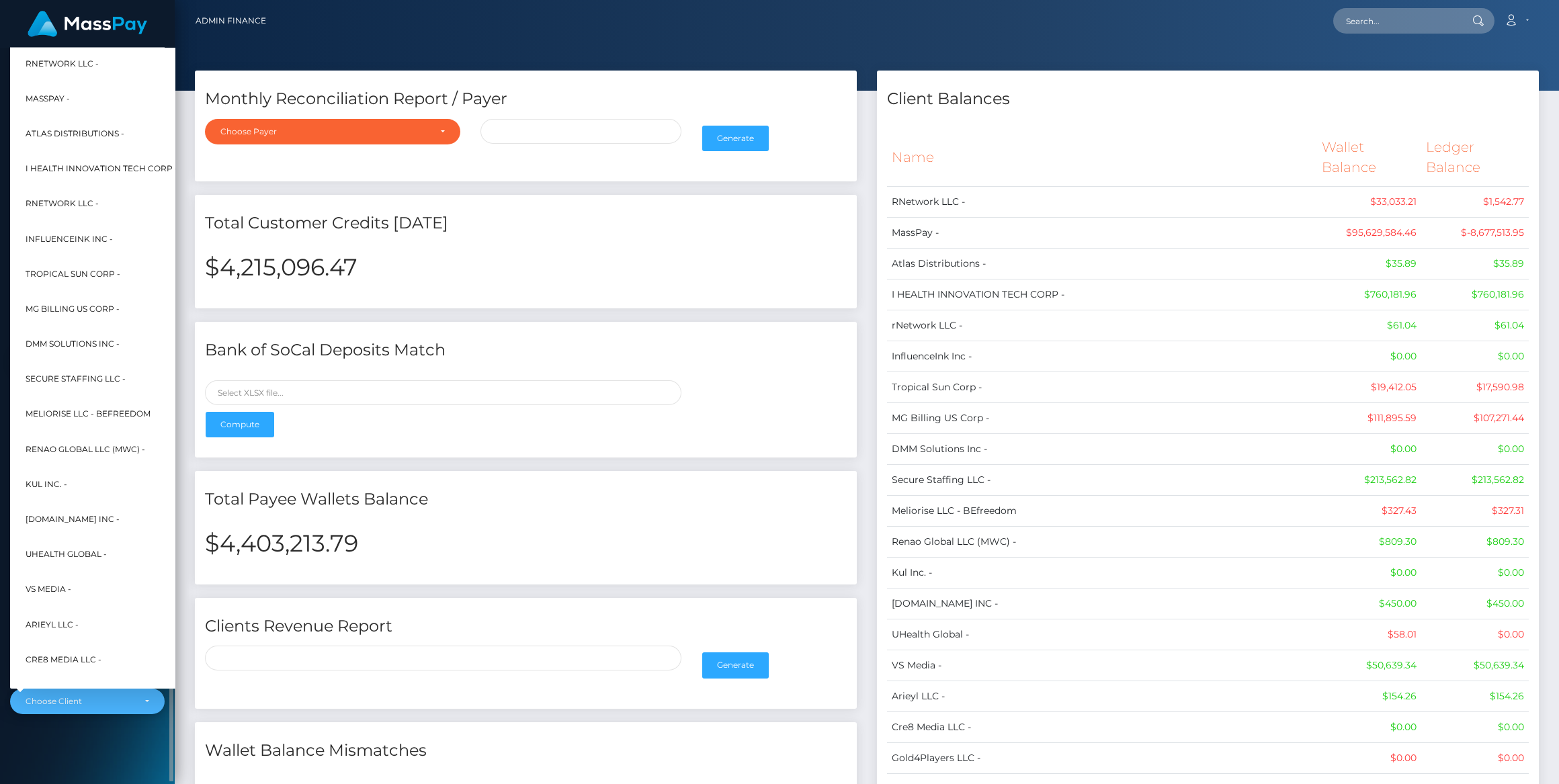
scroll to position [280, 16]
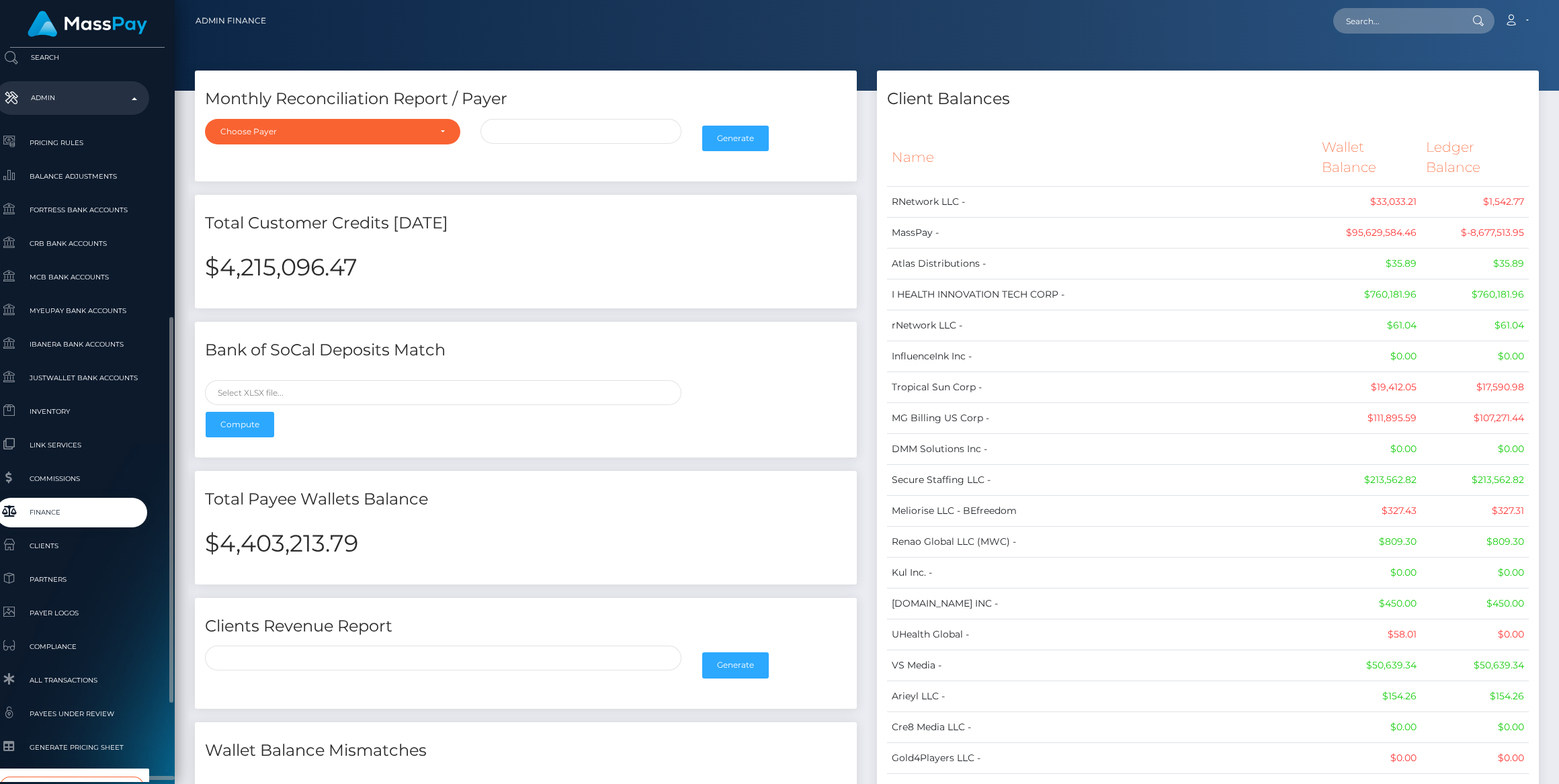
type input "whop"
select select "338"
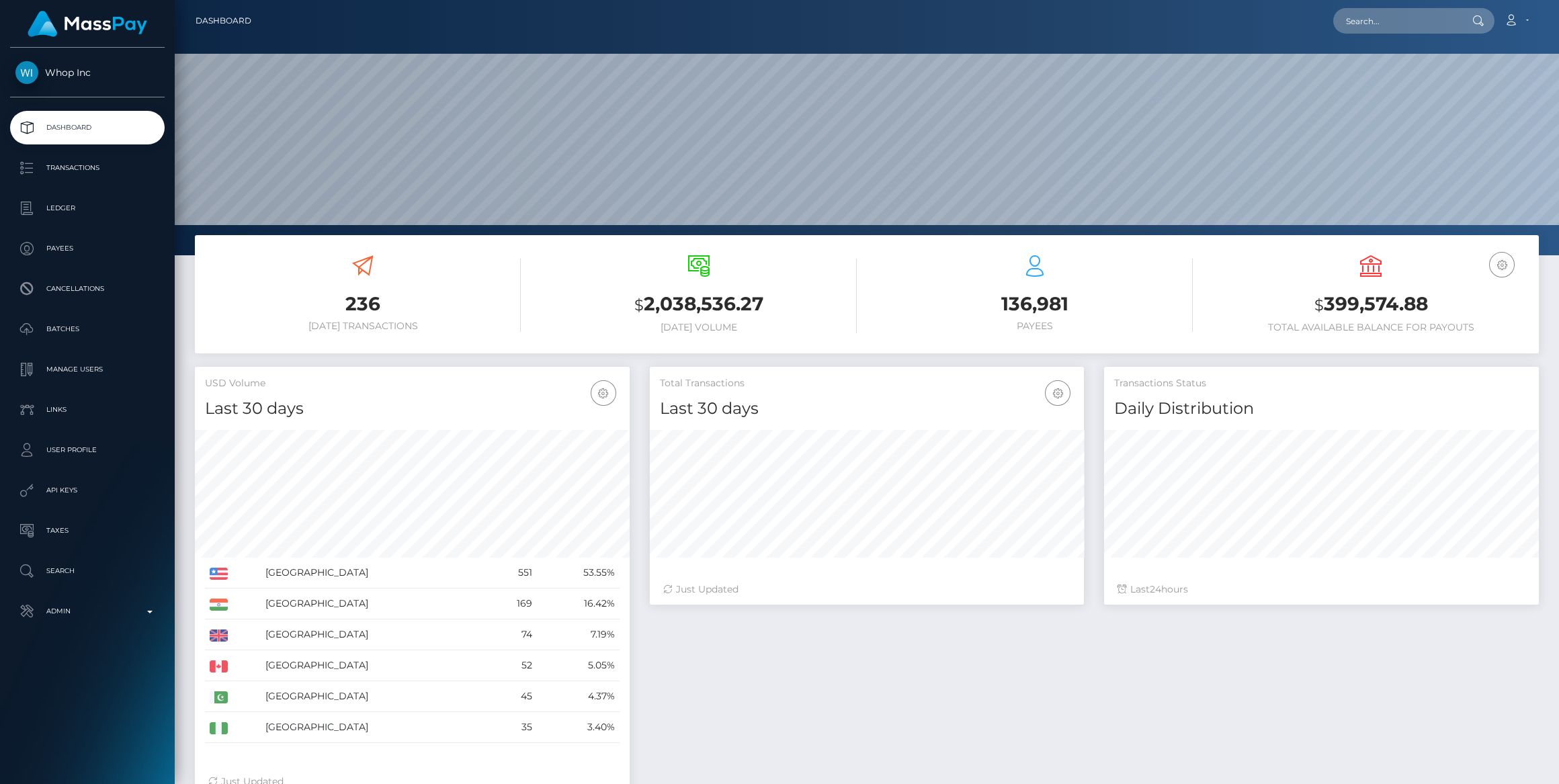
scroll to position [237, 434]
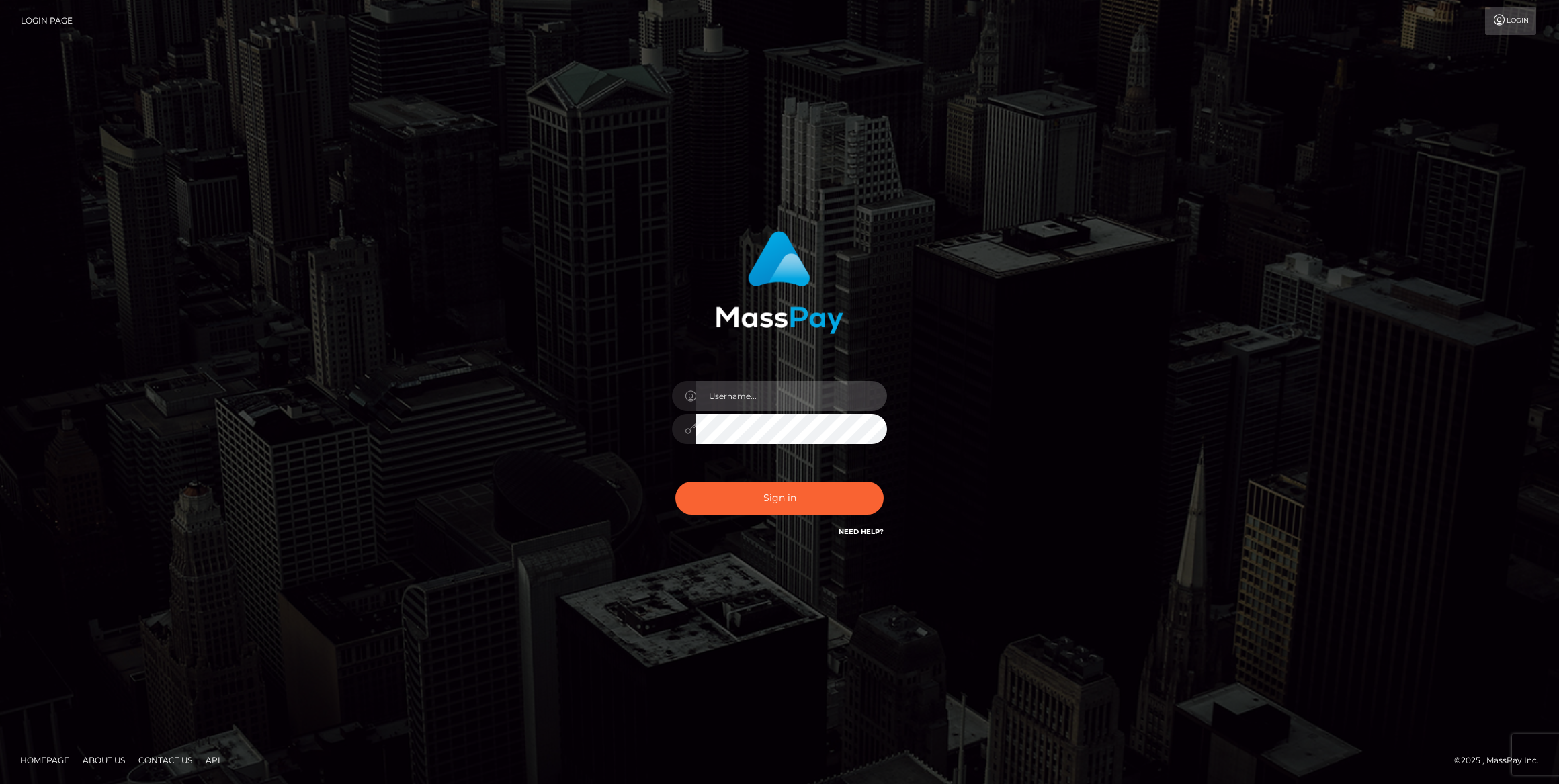
type input "bengreen"
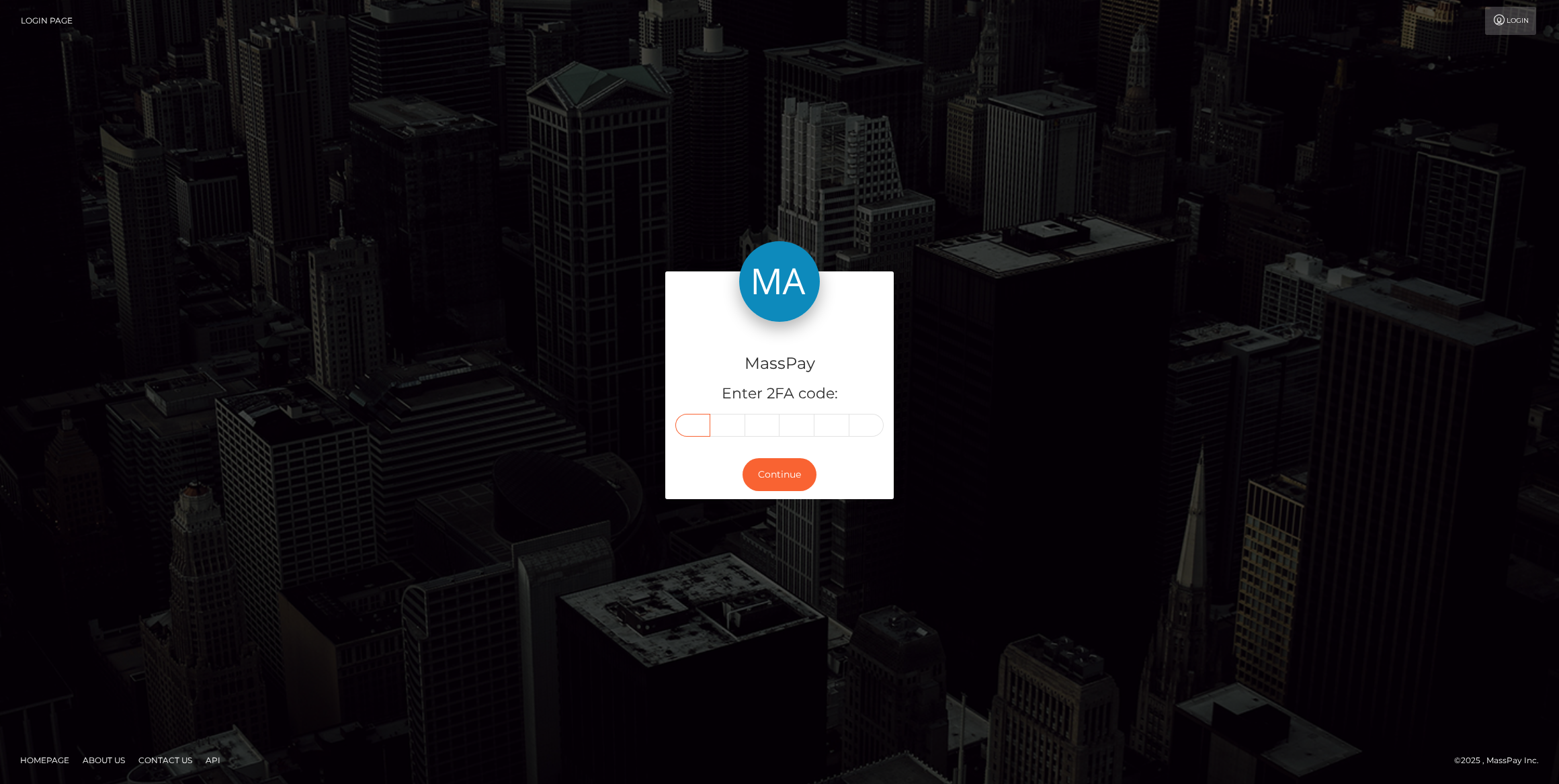
click at [701, 429] on input "text" at bounding box center [693, 425] width 35 height 23
paste input "3"
type input "3"
type input "6"
type input "5"
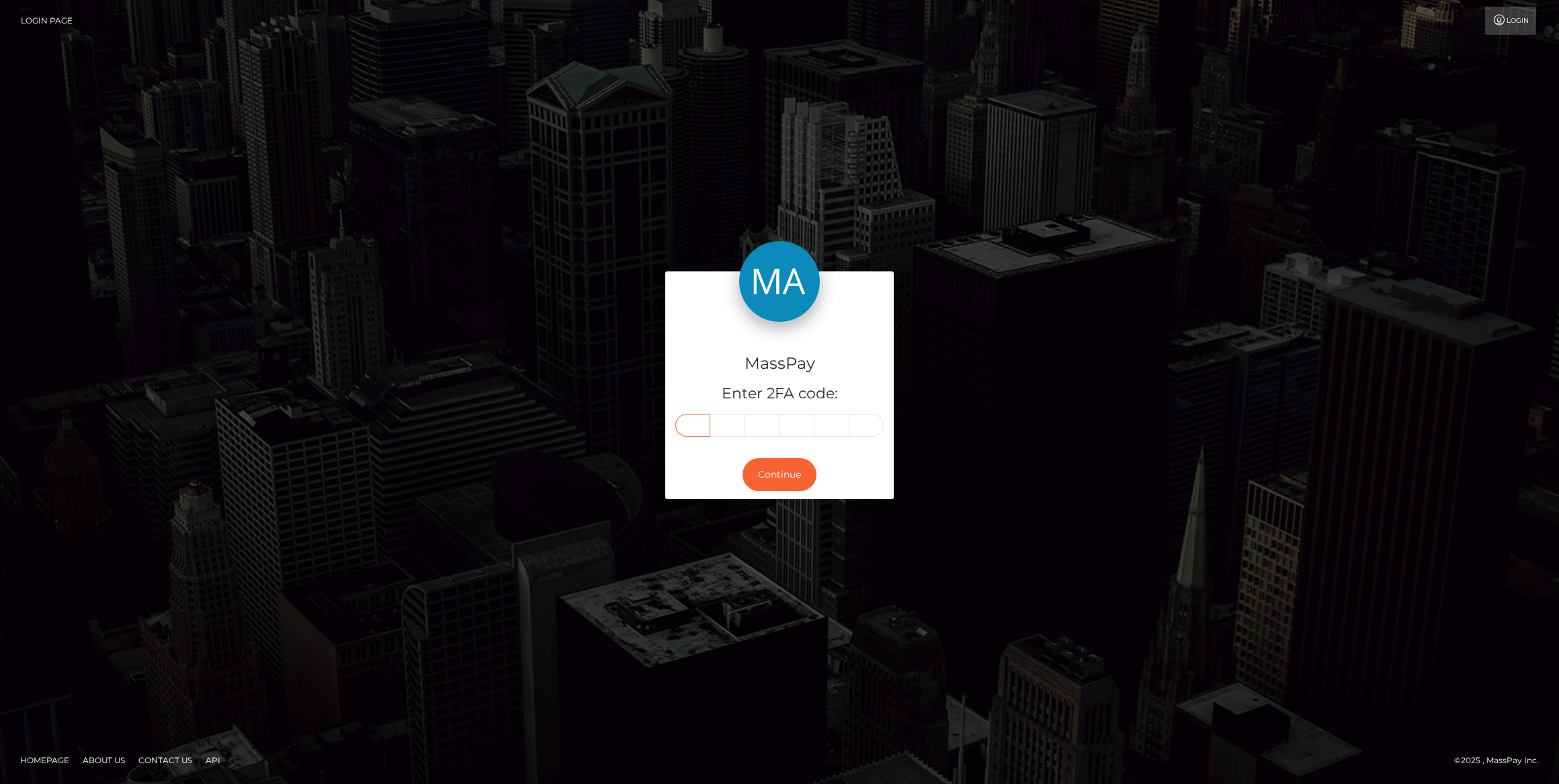
type input "6"
type input "9"
type input "0"
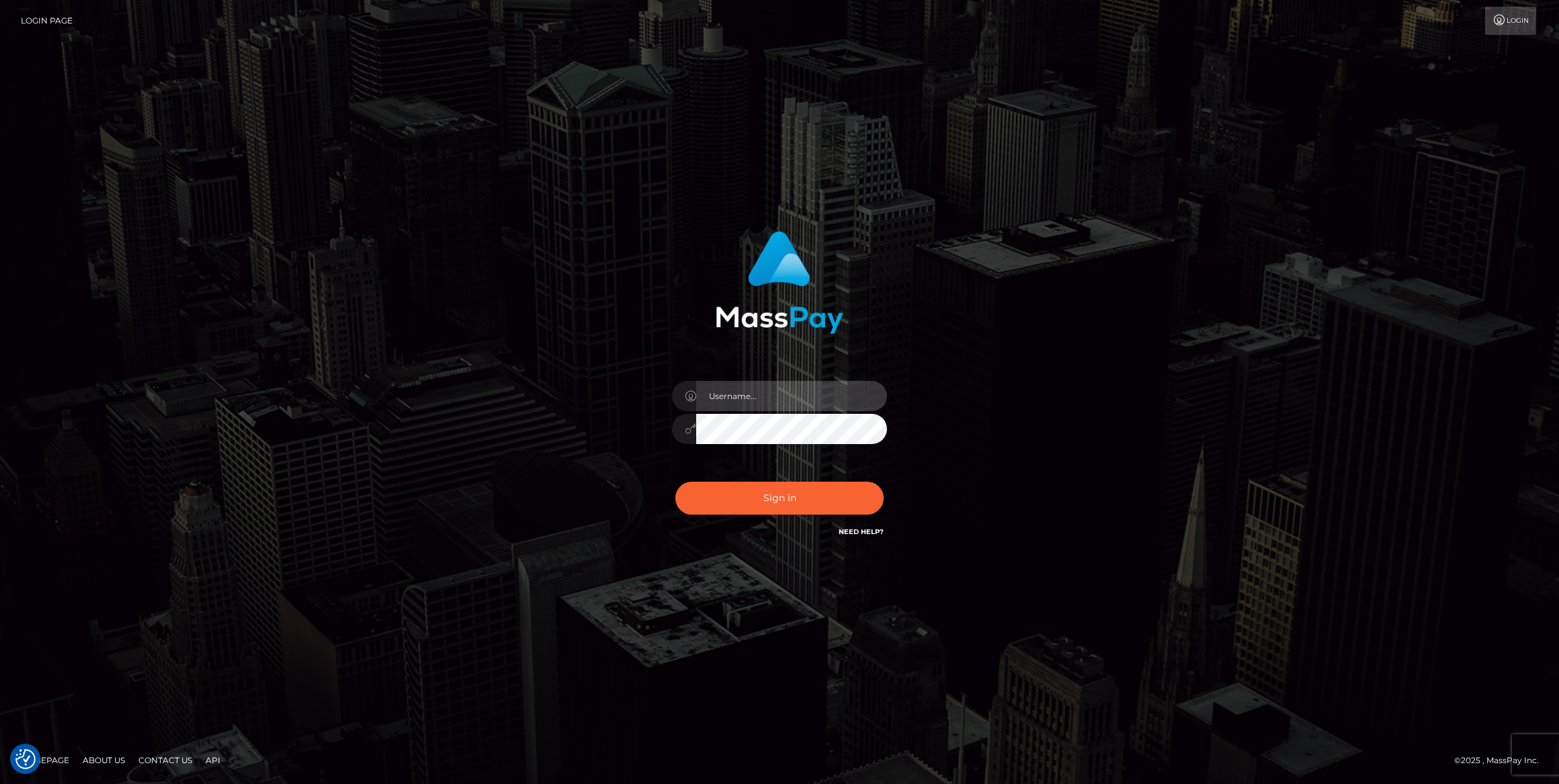
type input "bengreen"
click at [749, 494] on button "Sign in" at bounding box center [780, 498] width 209 height 33
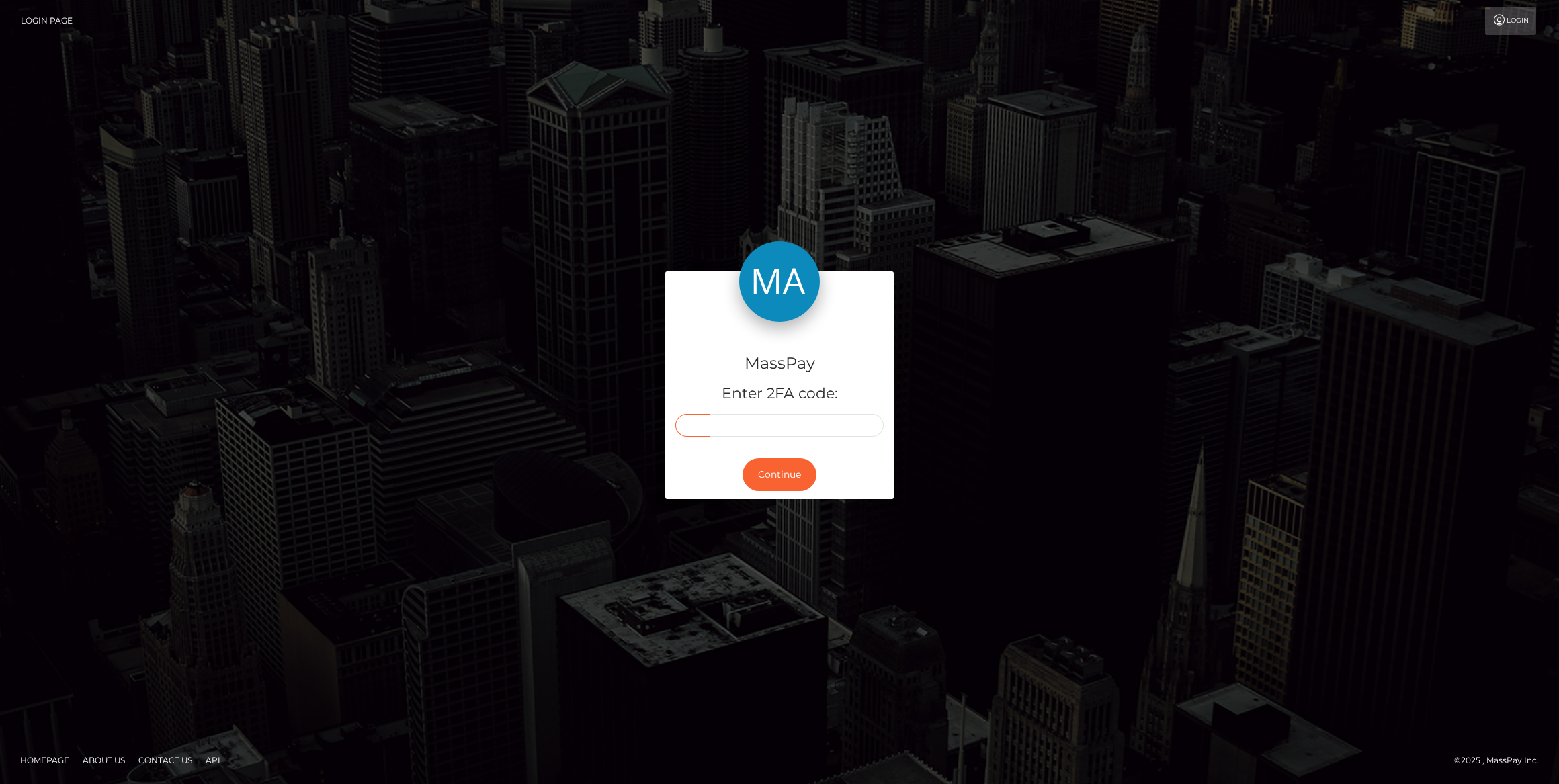
drag, startPoint x: 696, startPoint y: 437, endPoint x: 691, endPoint y: 430, distance: 8.6
click at [691, 430] on input "text" at bounding box center [693, 425] width 35 height 23
paste input "3"
type input "3"
type input "6"
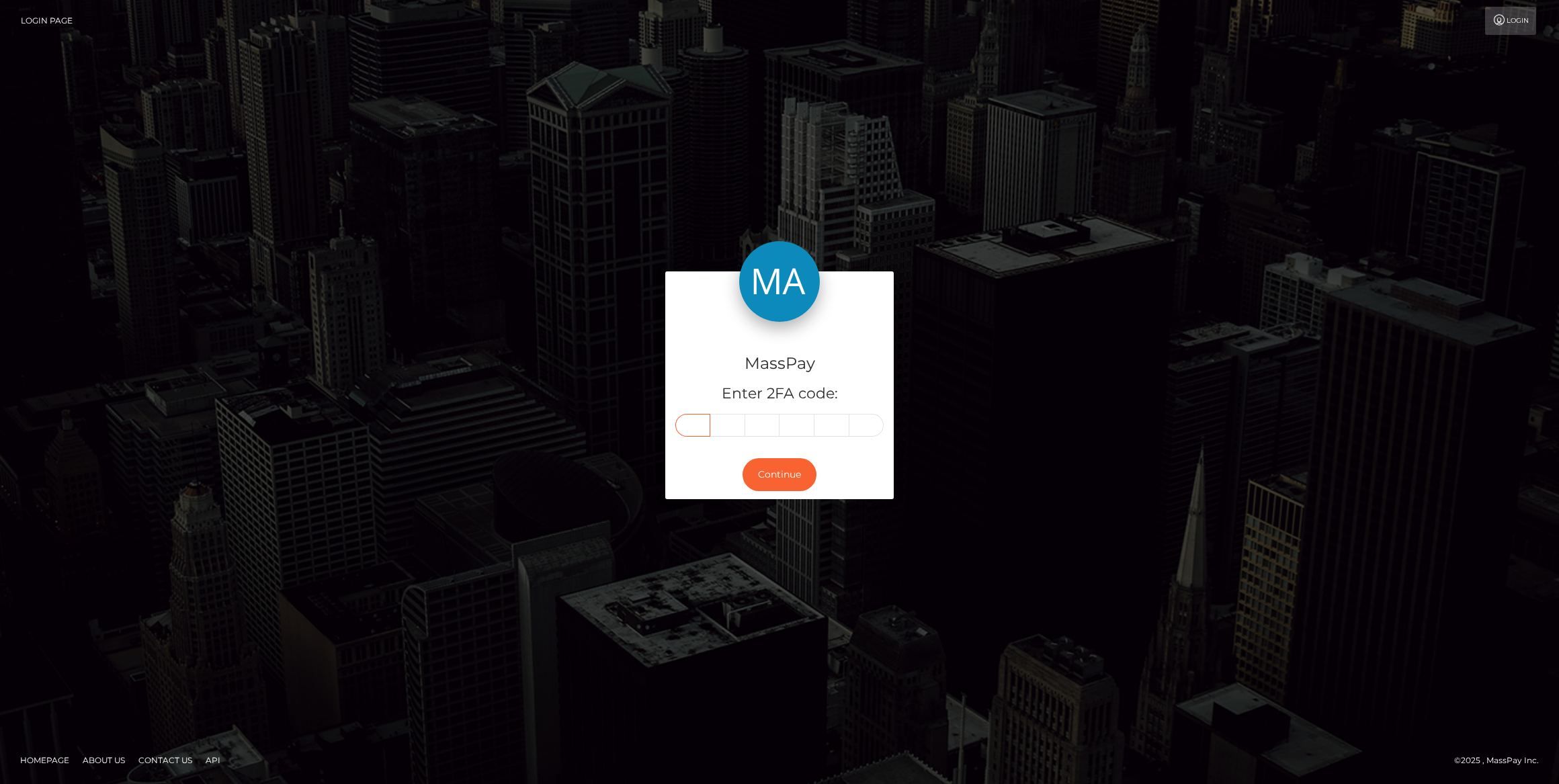
type input "5"
type input "6"
type input "9"
type input "0"
click at [790, 463] on button "Continue" at bounding box center [779, 475] width 74 height 33
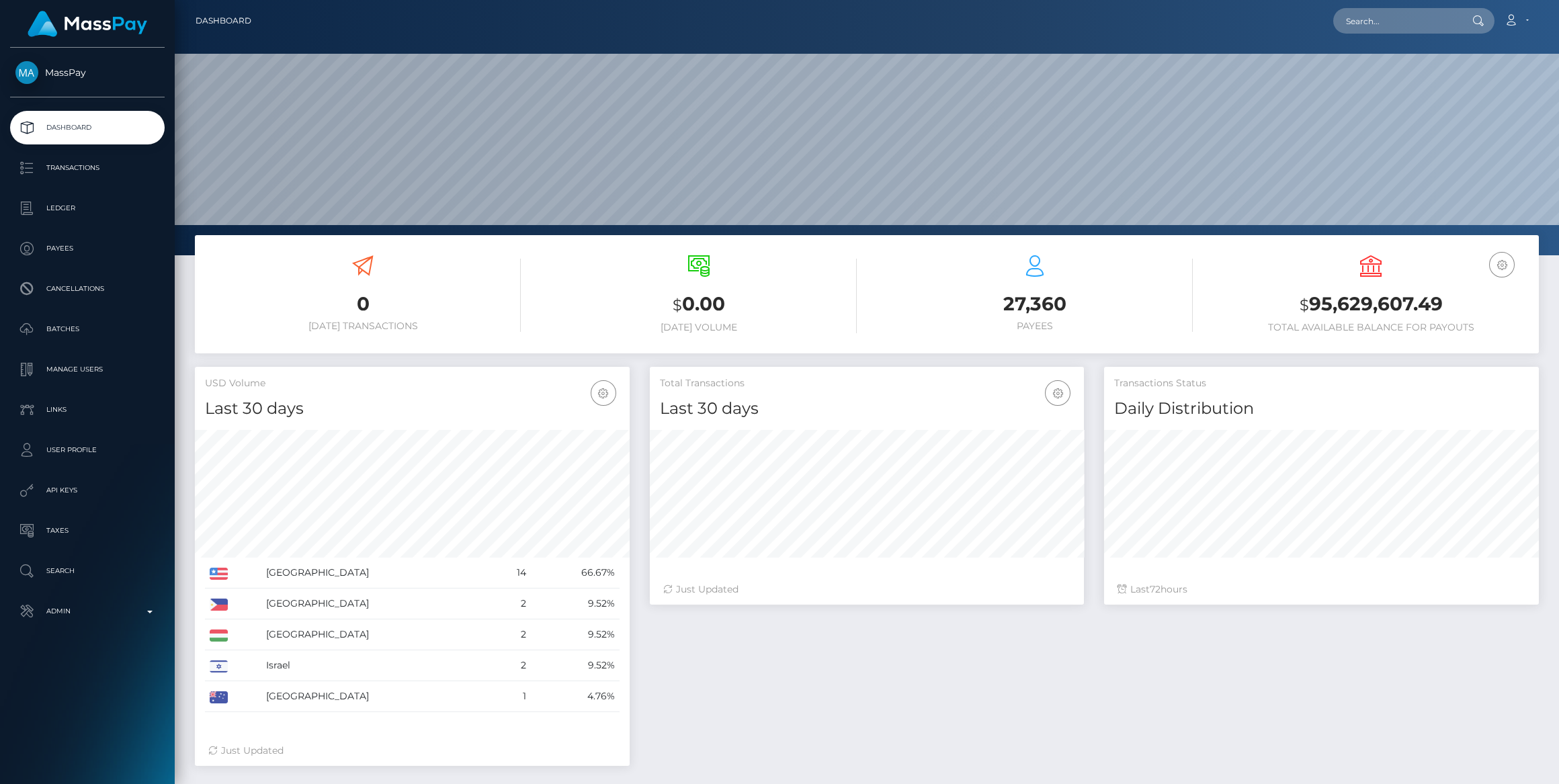
scroll to position [237, 434]
click at [128, 617] on p "Admin" at bounding box center [88, 611] width 144 height 20
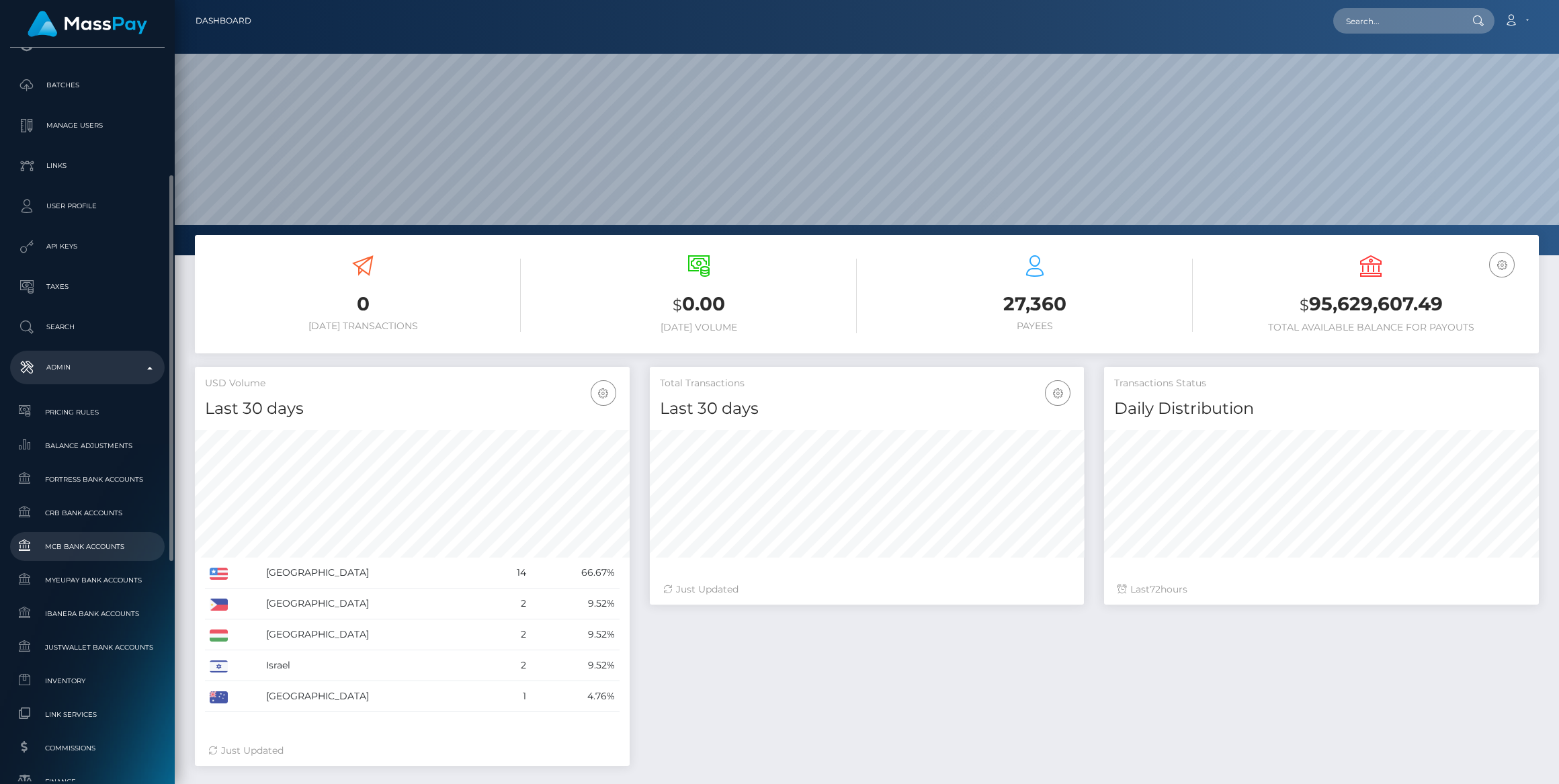
scroll to position [366, 0]
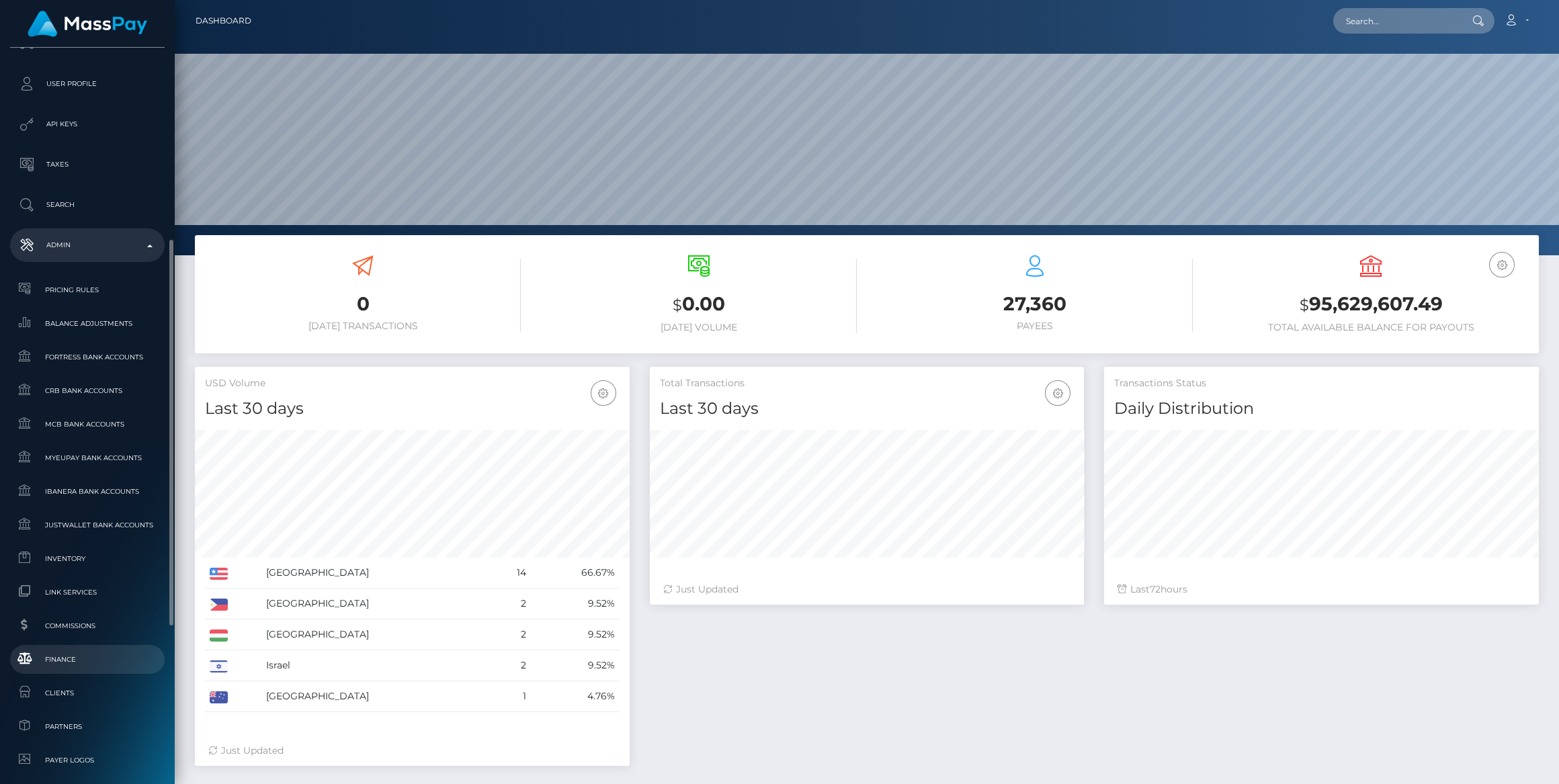
click at [120, 652] on span "Finance" at bounding box center [88, 659] width 144 height 16
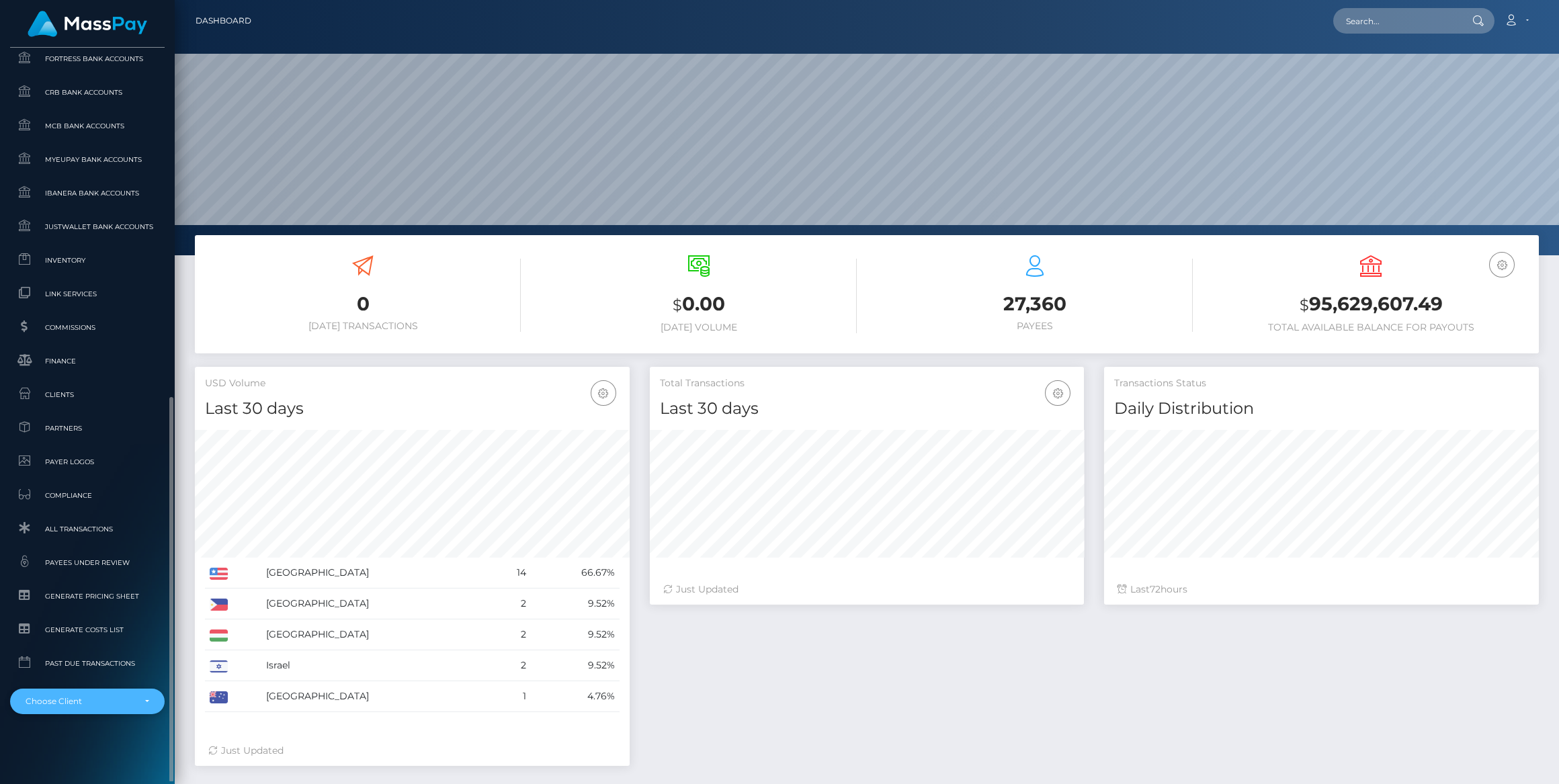
click at [115, 704] on div "Choose Client" at bounding box center [80, 701] width 108 height 11
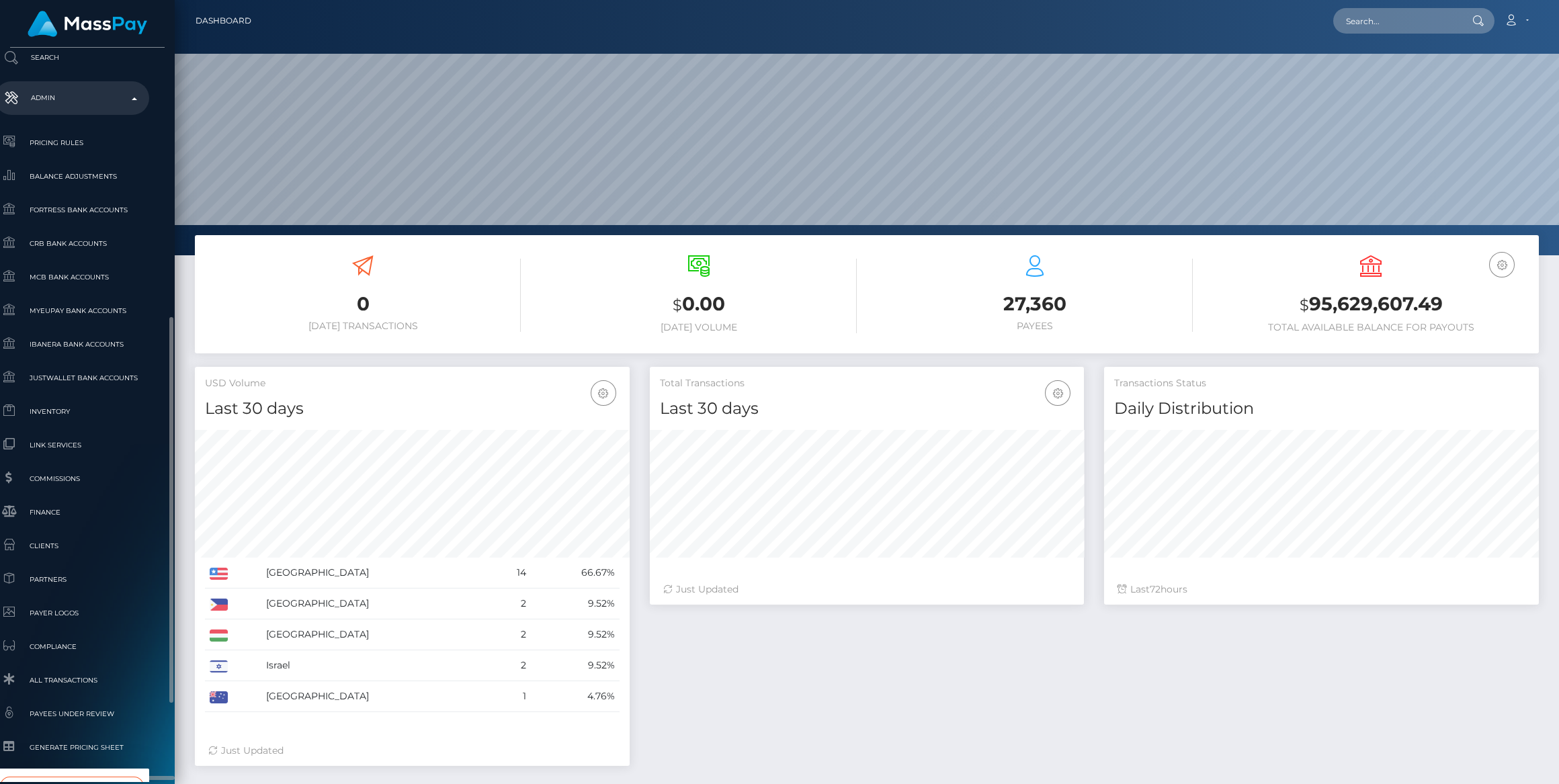
type input "whop"
select select "338"
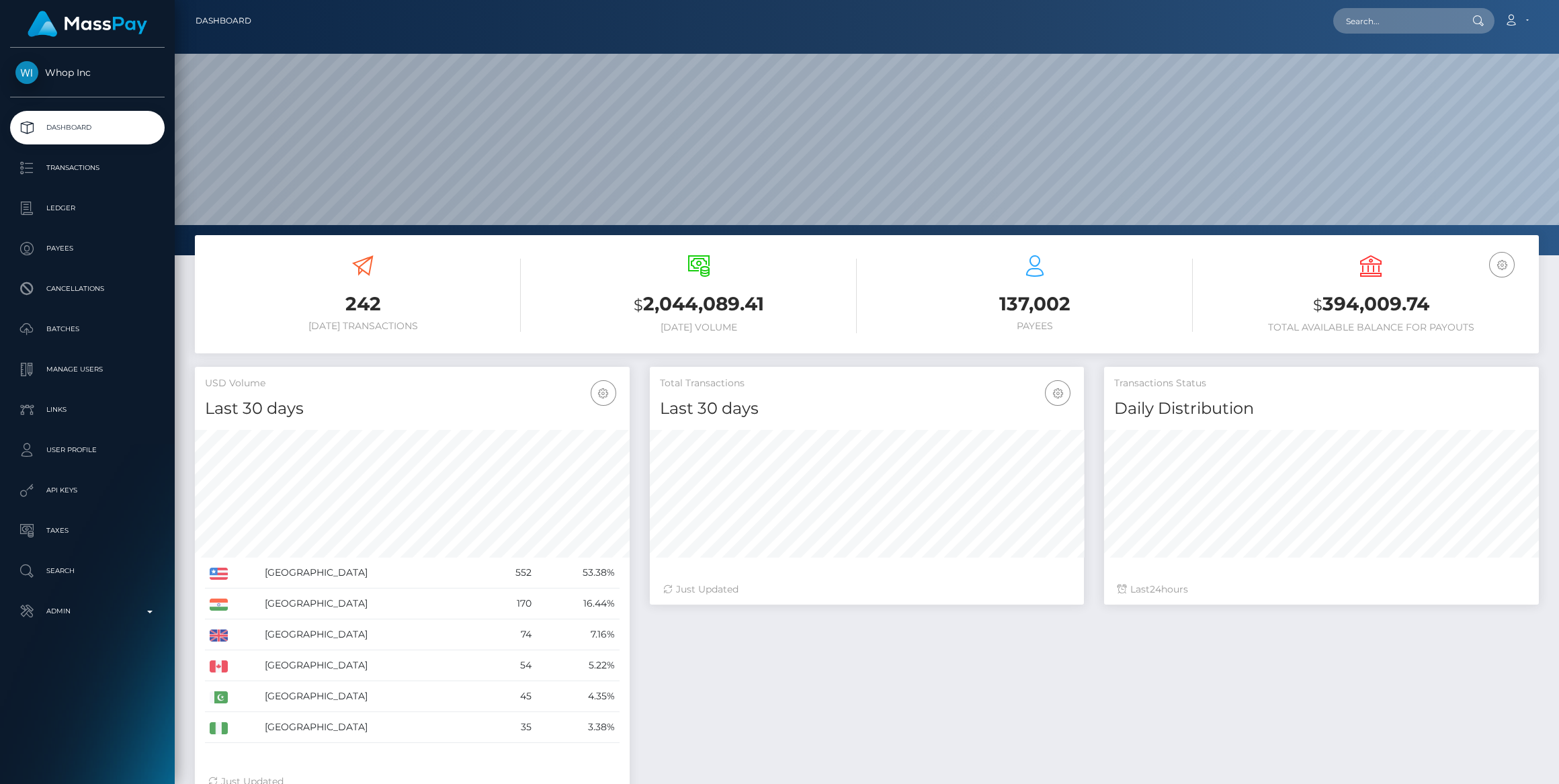
scroll to position [237, 434]
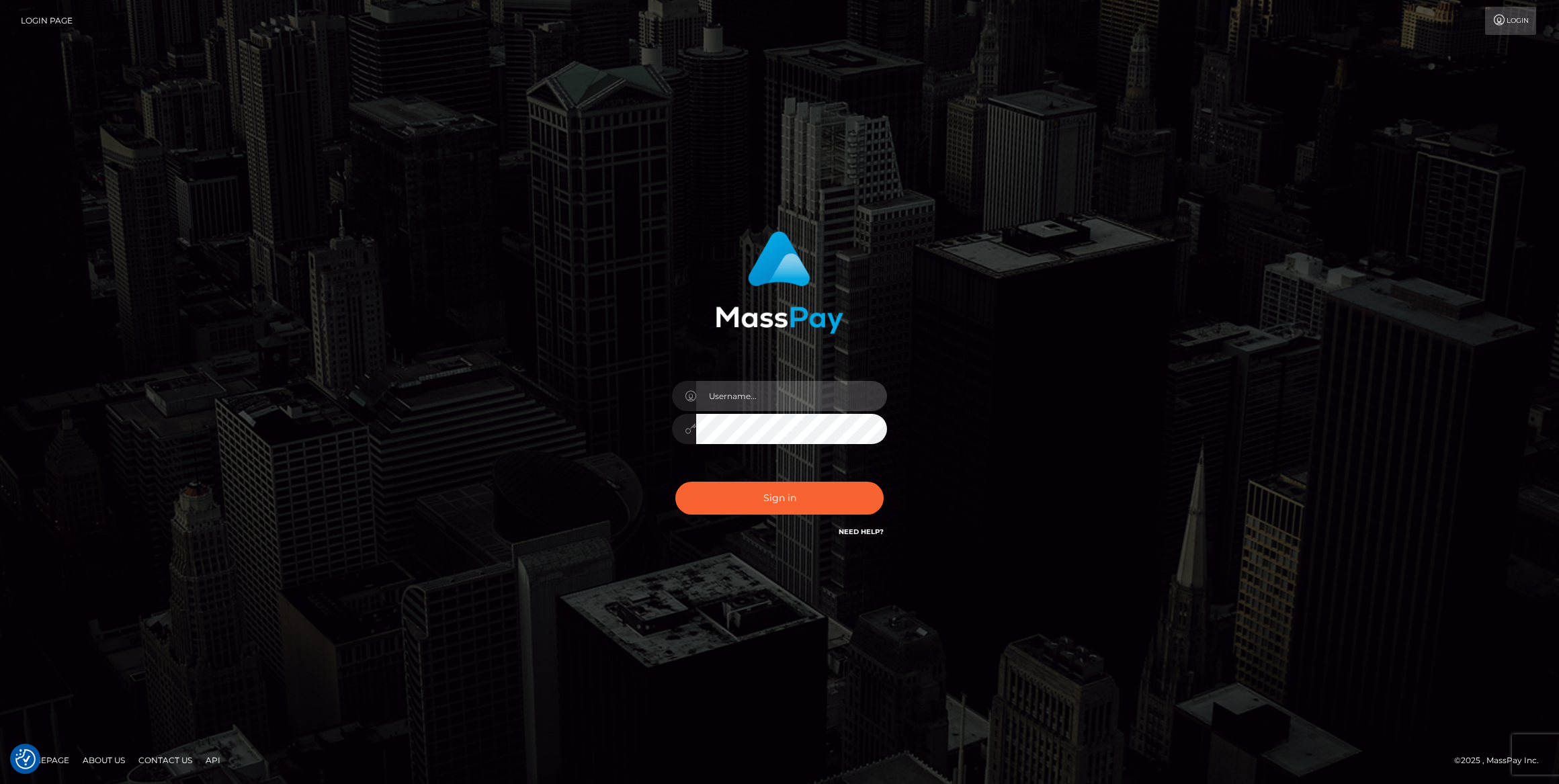
type input "bengreen"
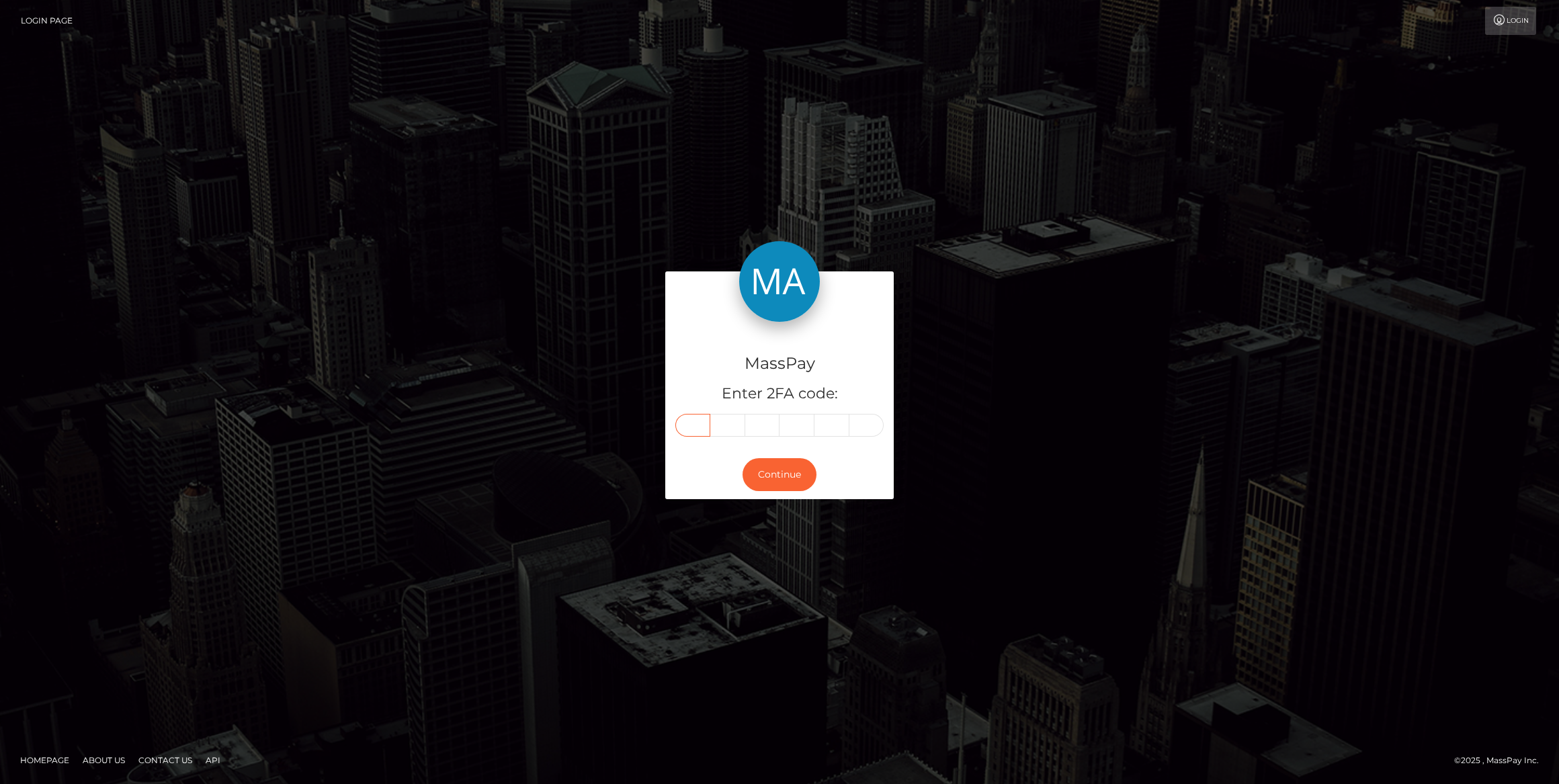
click at [686, 423] on input "text" at bounding box center [693, 425] width 35 height 23
paste input "0"
type input "0"
type input "5"
type input "1"
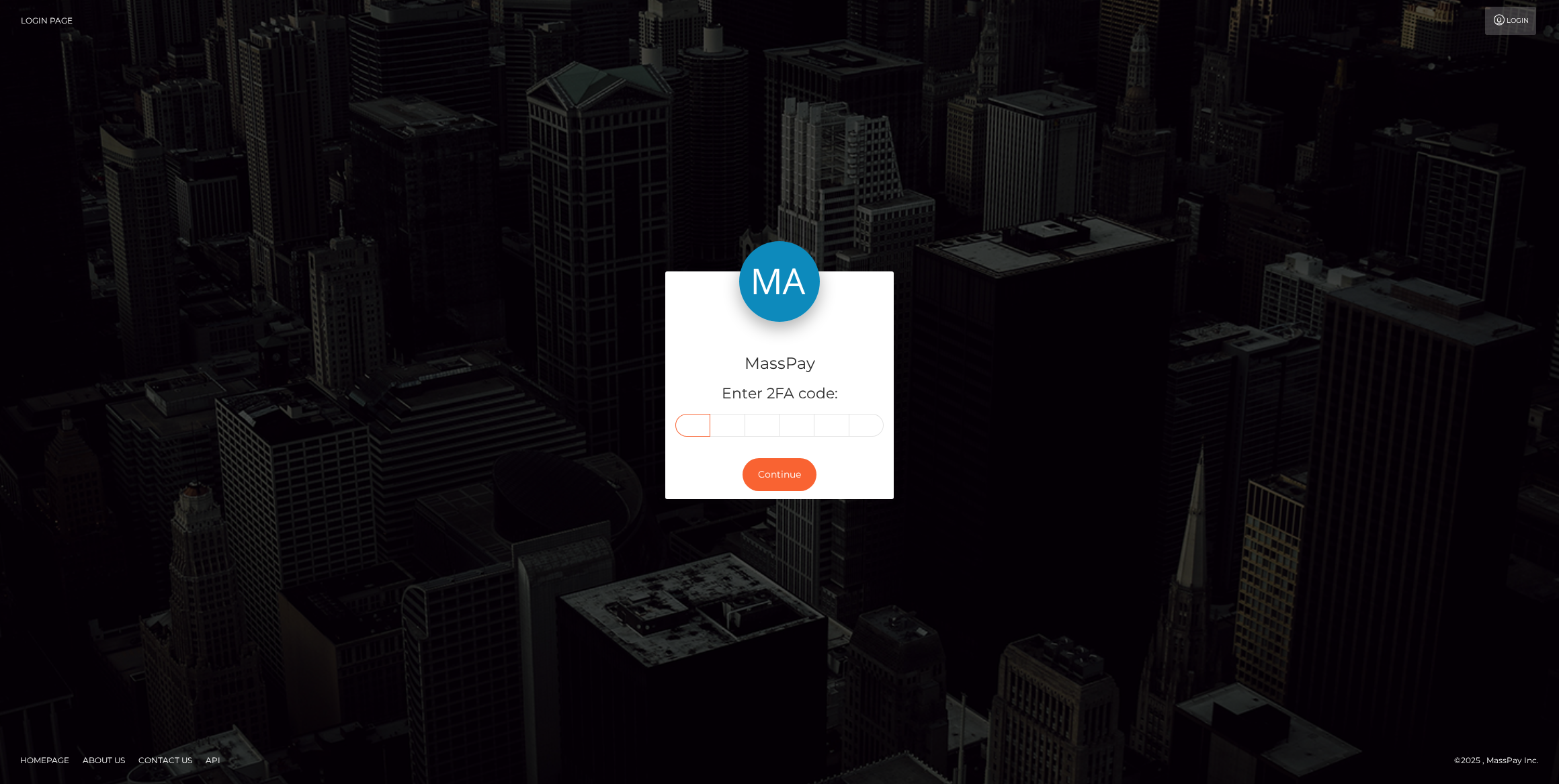
type input "9"
type input "0"
type input "1"
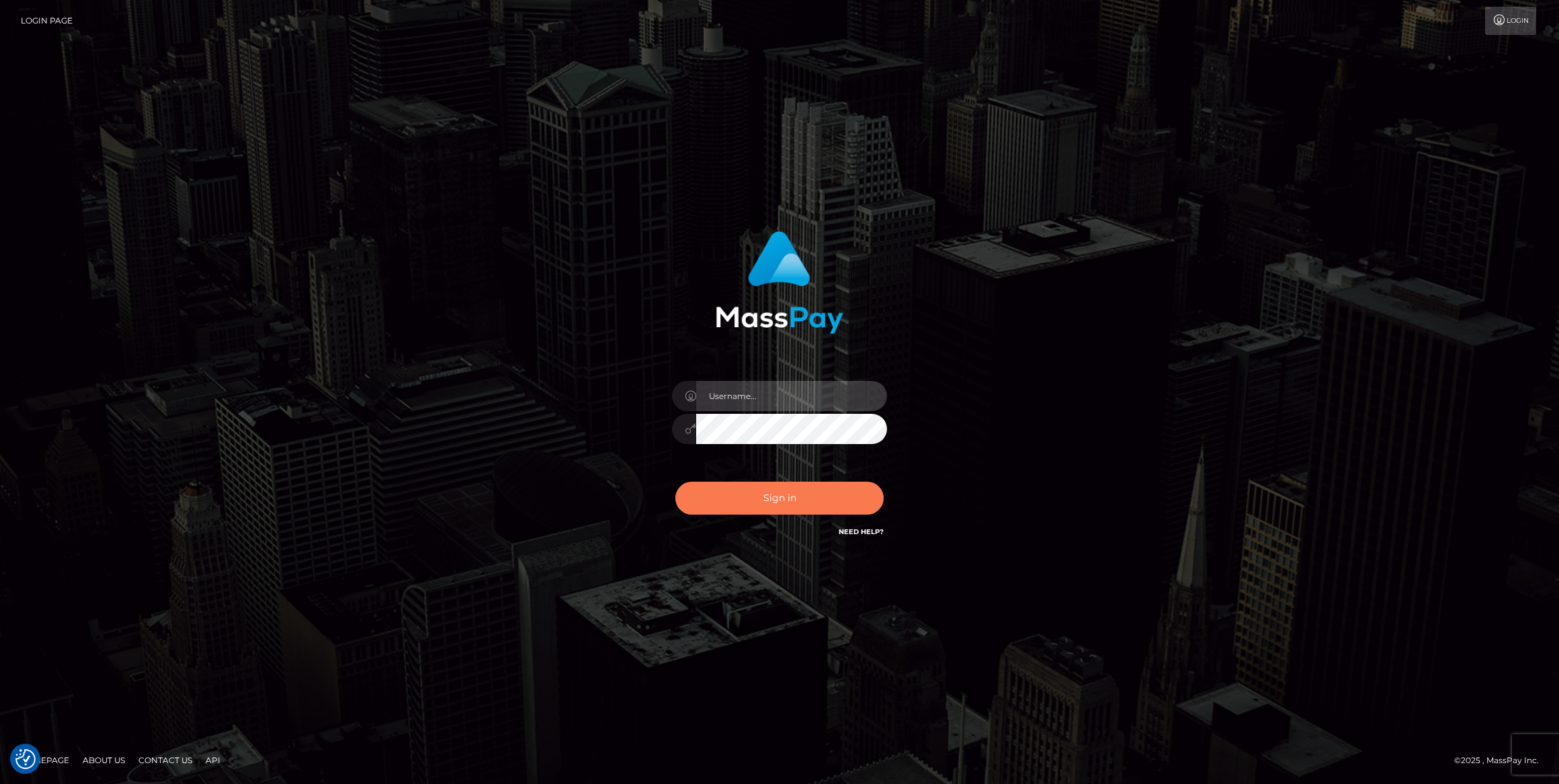
type input "bengreen"
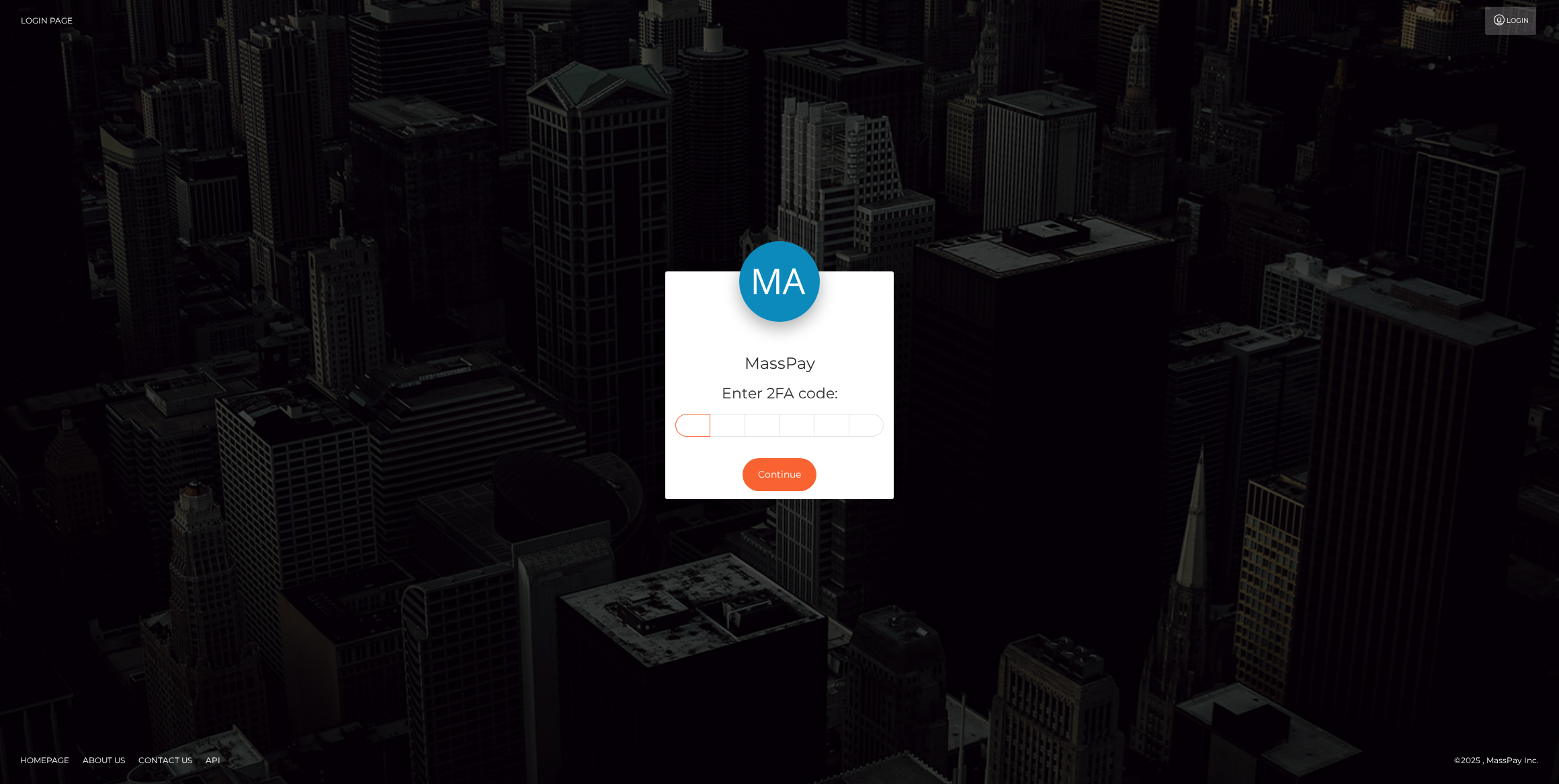
paste input "1"
type input "1"
type input "4"
type input "6"
type input "7"
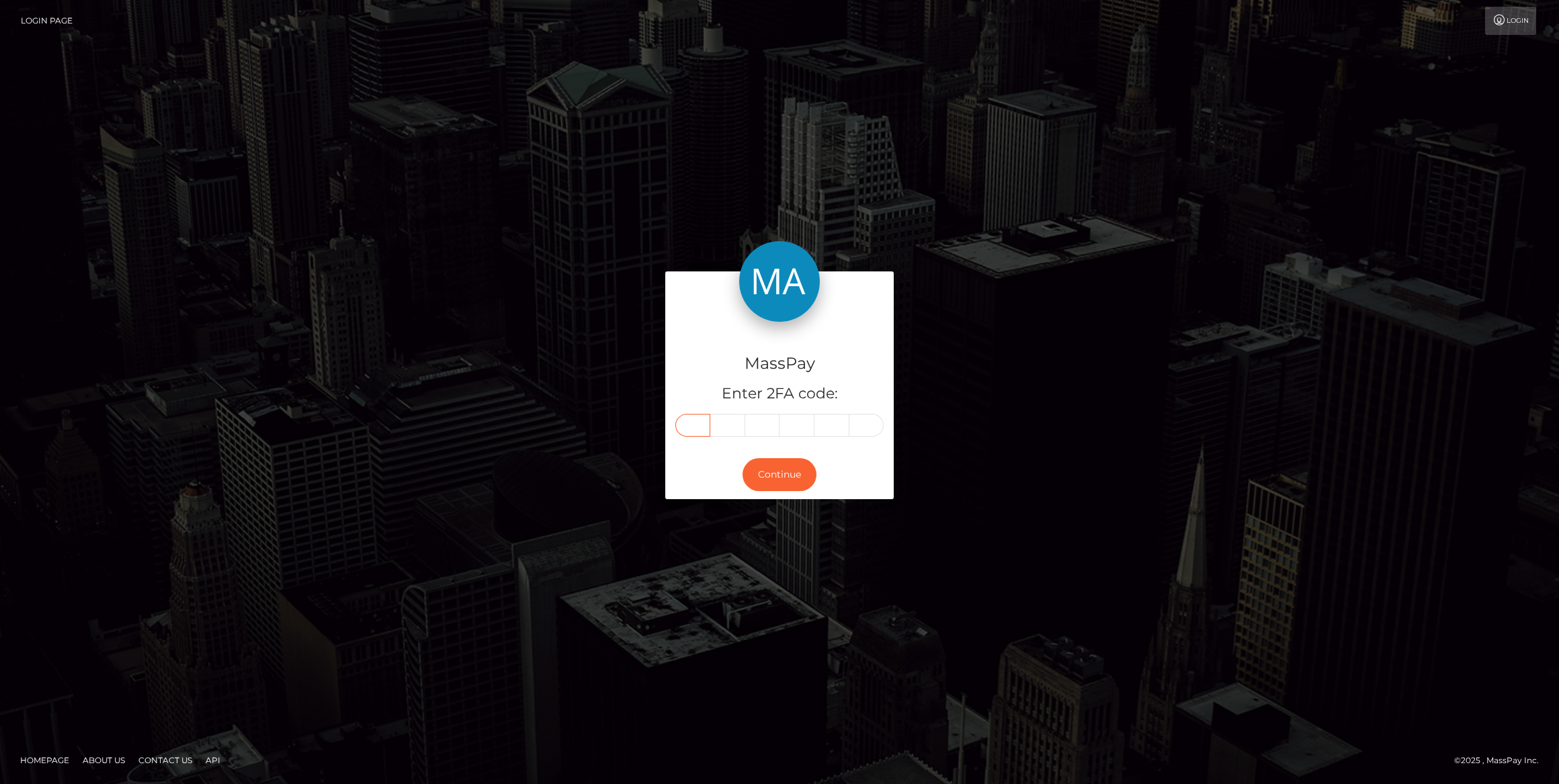
type input "4"
type input "5"
click at [775, 479] on button "Continue" at bounding box center [779, 475] width 74 height 33
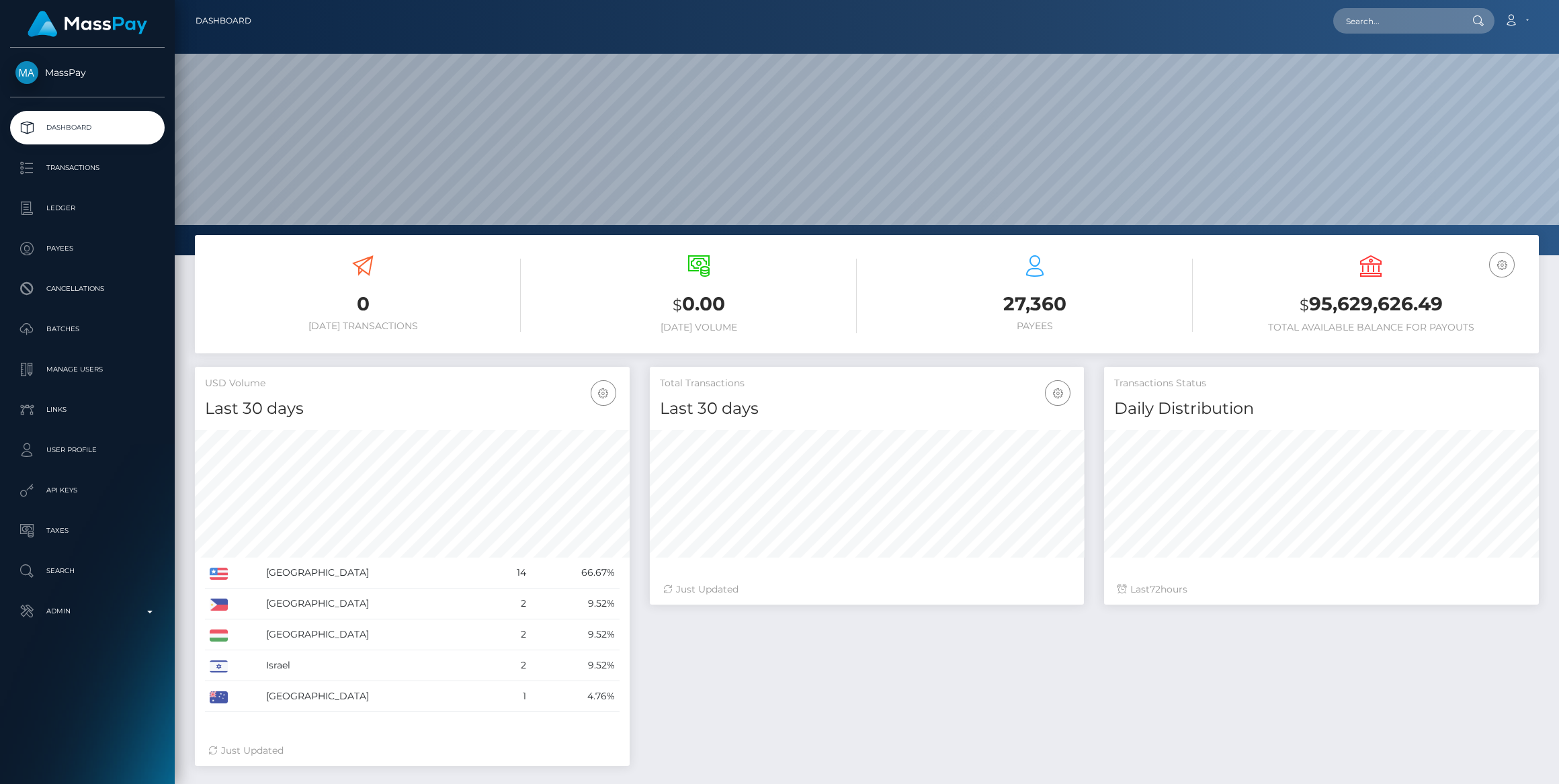
click at [123, 624] on link "Admin" at bounding box center [87, 611] width 155 height 34
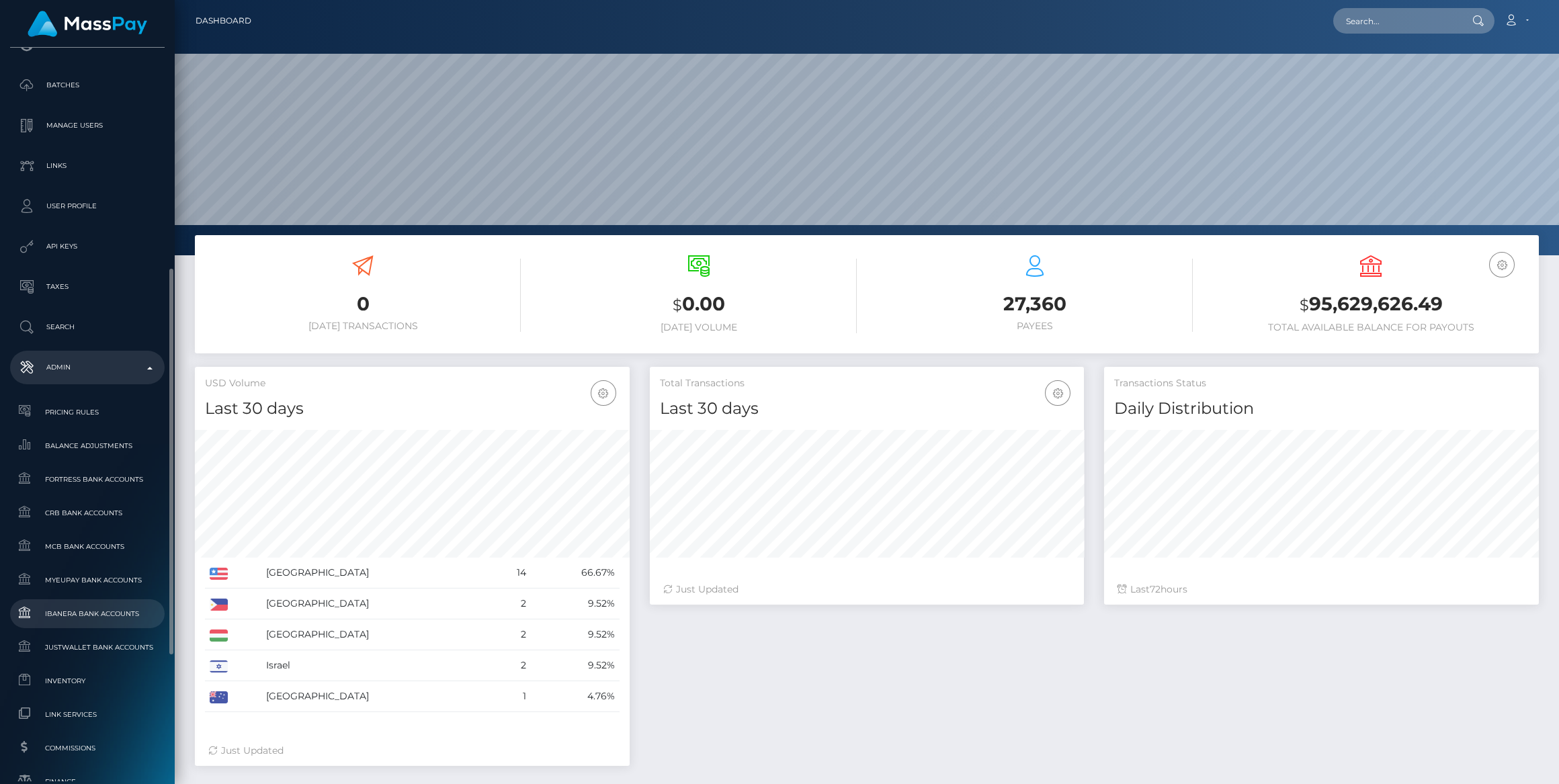
scroll to position [488, 0]
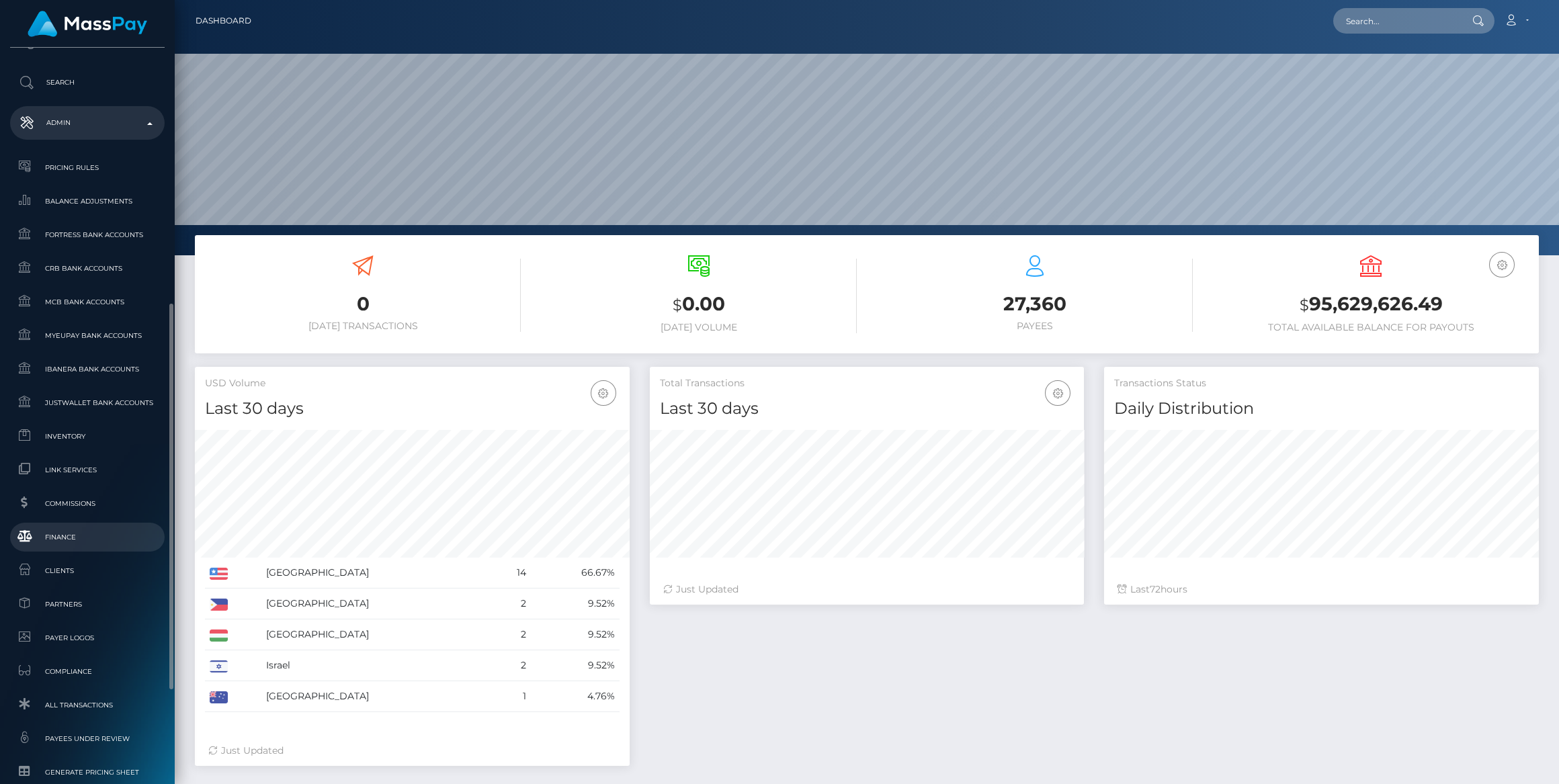
click at [118, 533] on span "Finance" at bounding box center [88, 537] width 144 height 16
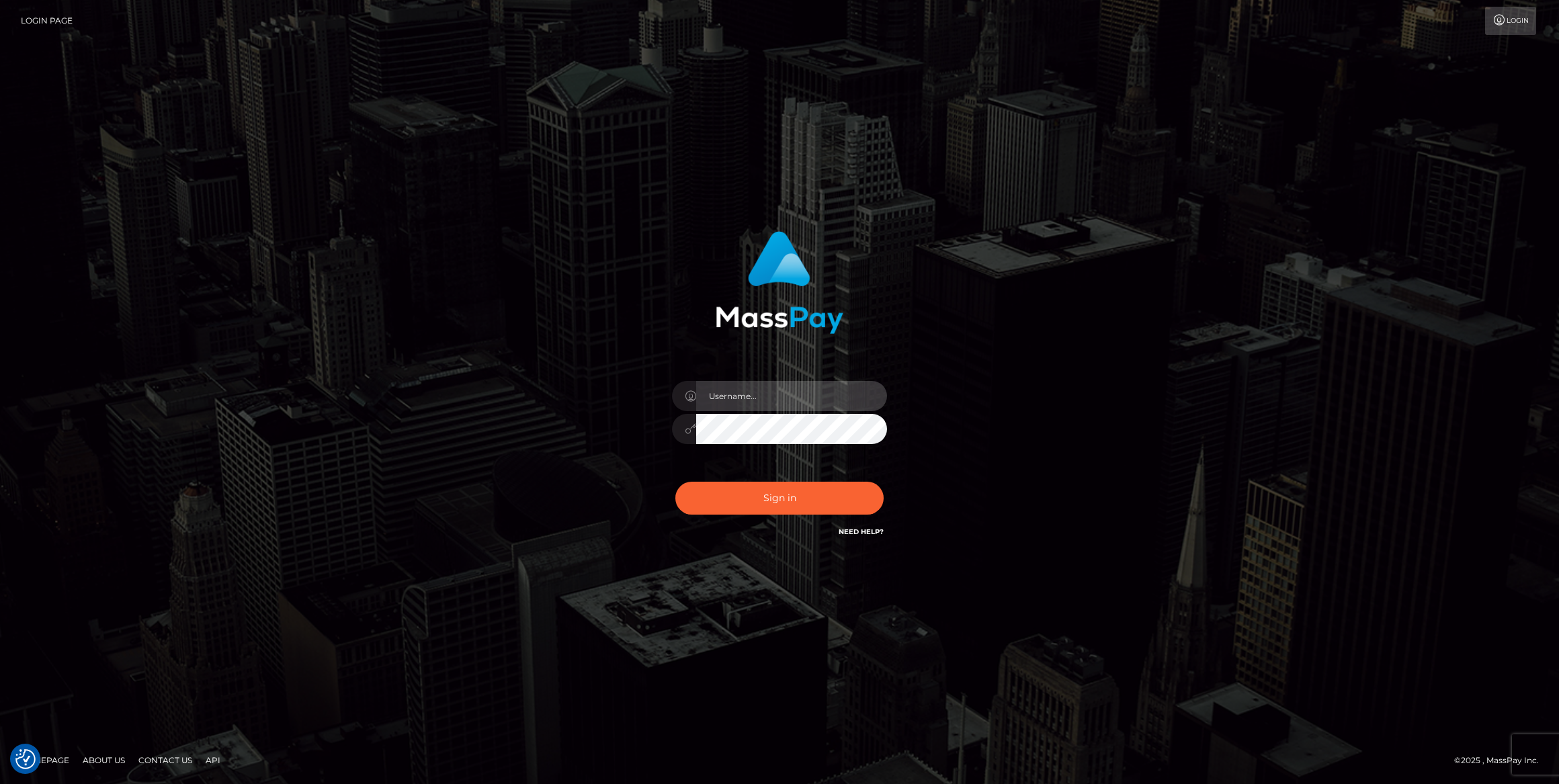
type input "bengreen"
